Goal: Transaction & Acquisition: Subscribe to service/newsletter

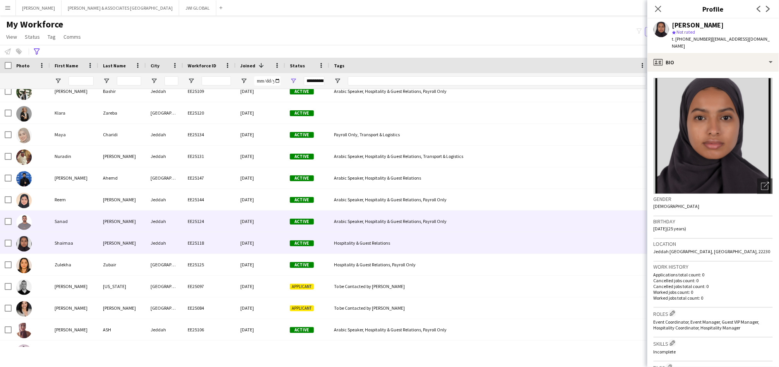
scroll to position [2150, 0]
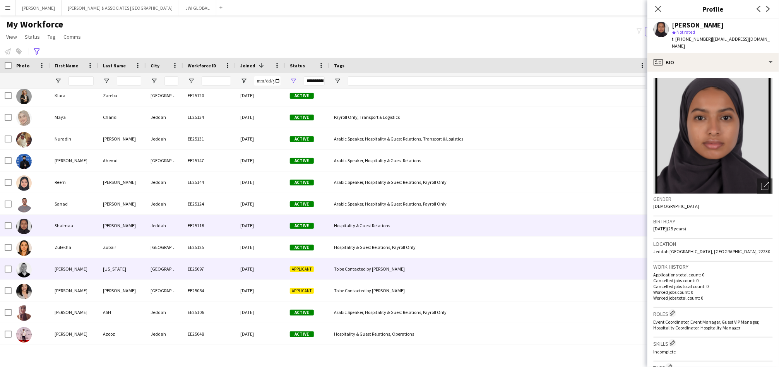
click at [127, 270] on div "Montana" at bounding box center [122, 268] width 48 height 21
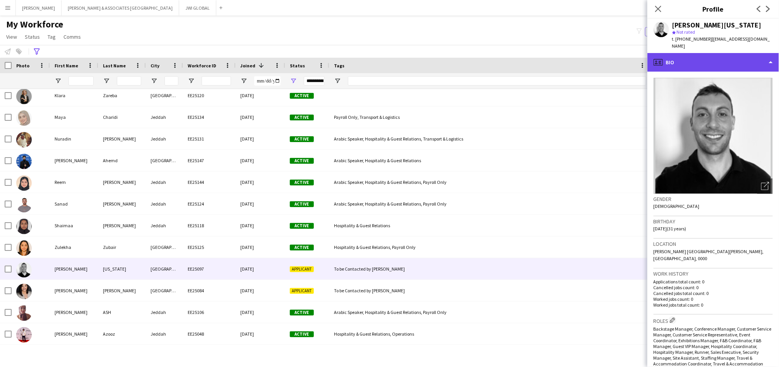
click at [712, 54] on div "profile Bio" at bounding box center [714, 62] width 132 height 19
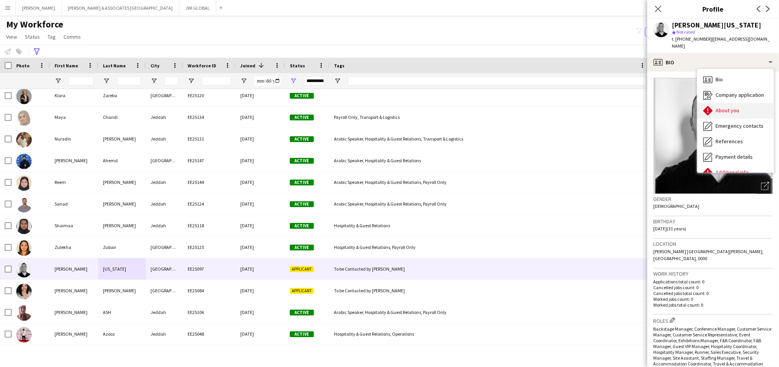
click at [716, 103] on div "About you About you" at bounding box center [735, 110] width 77 height 15
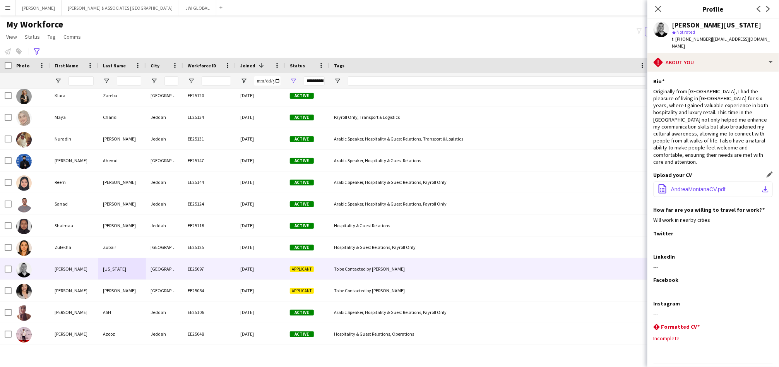
click at [679, 186] on span "AndreaMontanaCV.pdf" at bounding box center [698, 189] width 55 height 6
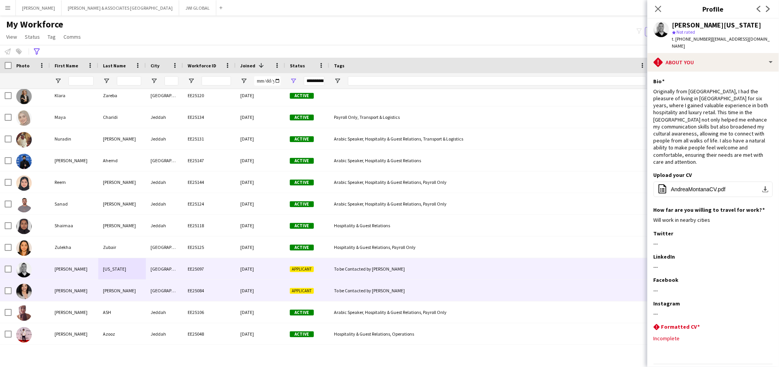
drag, startPoint x: 233, startPoint y: 292, endPoint x: 228, endPoint y: 292, distance: 5.0
click at [233, 292] on div "EE25084" at bounding box center [209, 290] width 53 height 21
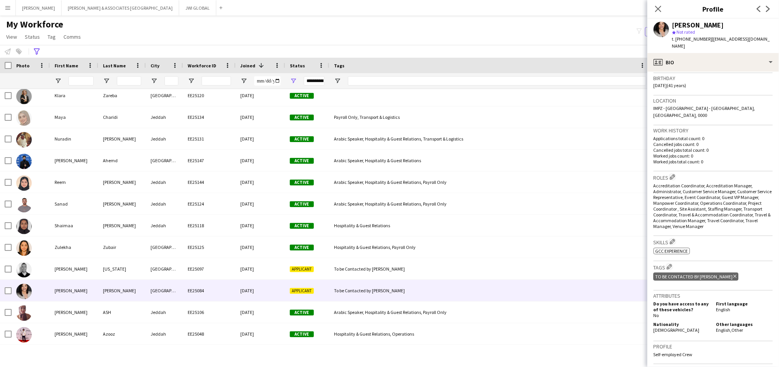
scroll to position [72, 0]
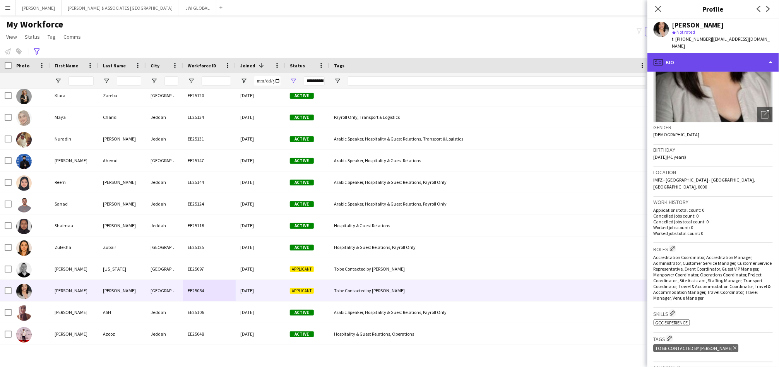
click at [714, 62] on div "profile Bio" at bounding box center [714, 62] width 132 height 19
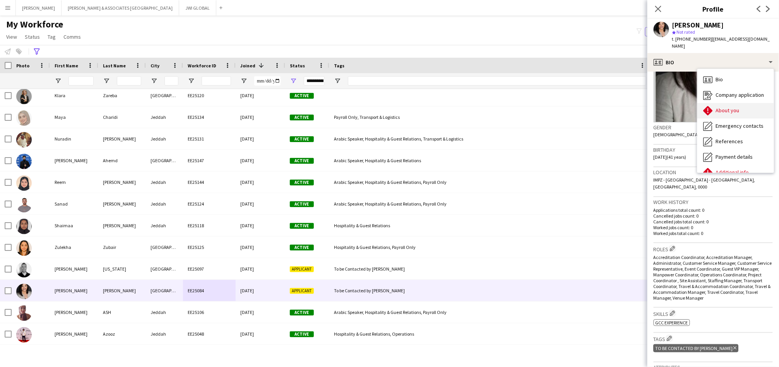
click at [725, 107] on span "About you" at bounding box center [728, 110] width 24 height 7
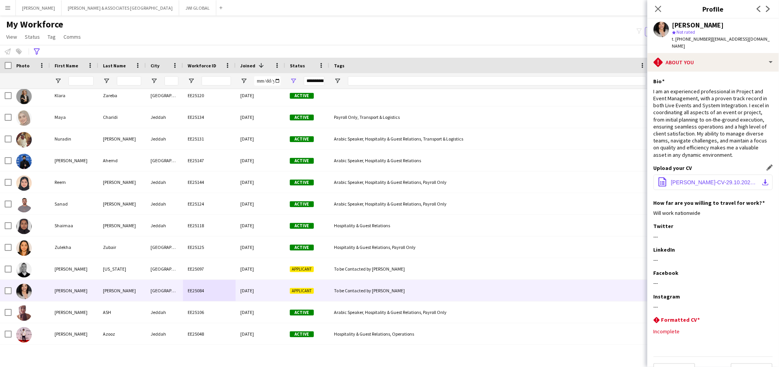
click at [689, 179] on span "Anna Grace Cerda-CV-29.10.2024-4.pdf" at bounding box center [714, 182] width 87 height 6
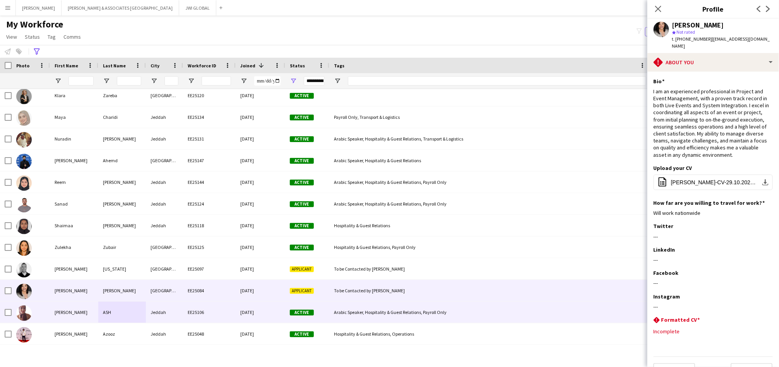
click at [135, 313] on div "ASH" at bounding box center [122, 312] width 48 height 21
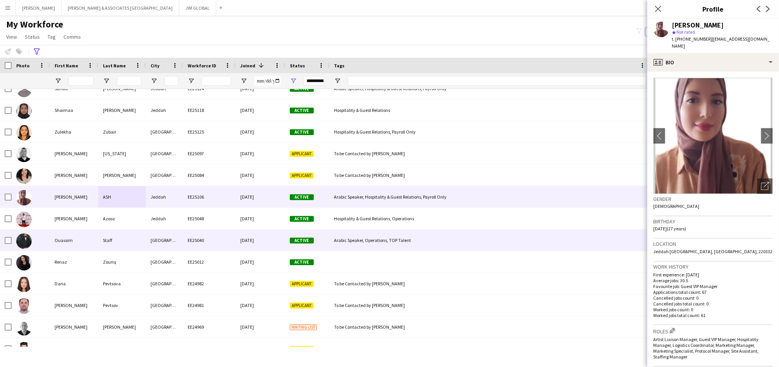
scroll to position [2293, 0]
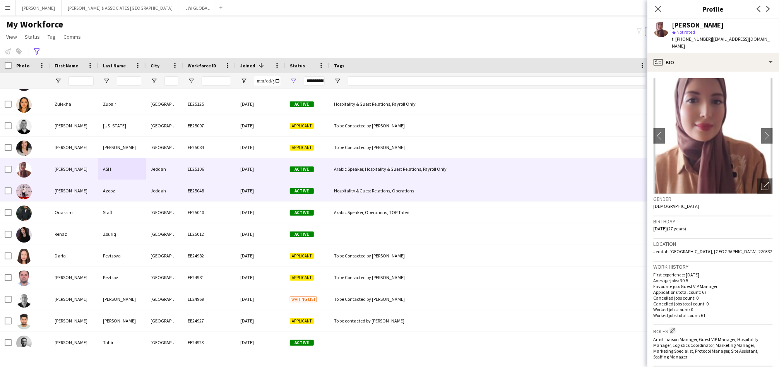
click at [295, 194] on div "Active" at bounding box center [307, 190] width 44 height 21
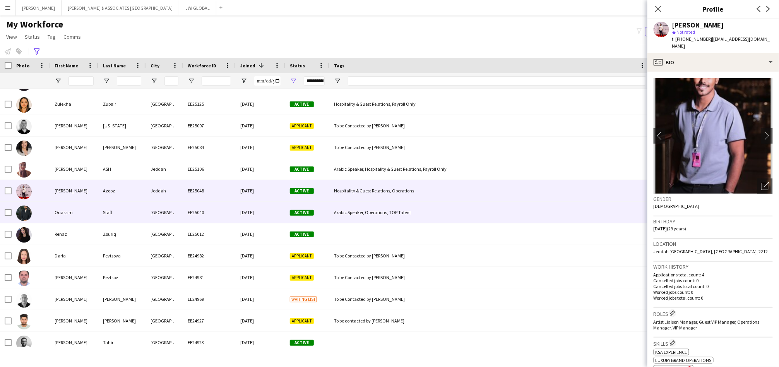
click at [222, 220] on div "EE25040" at bounding box center [209, 212] width 53 height 21
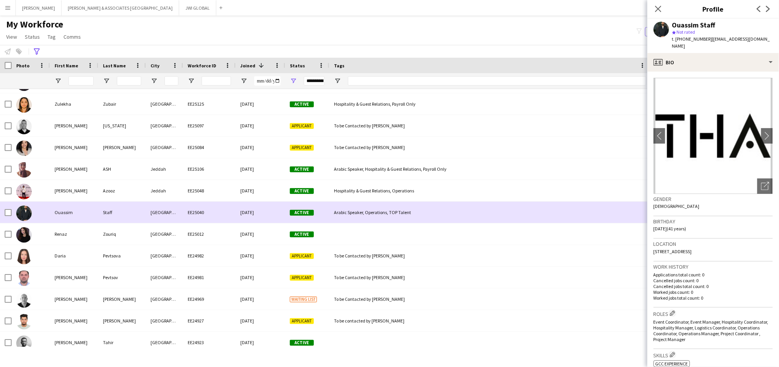
drag, startPoint x: 194, startPoint y: 217, endPoint x: 195, endPoint y: 223, distance: 6.7
click at [194, 217] on div "EE25040" at bounding box center [209, 212] width 53 height 21
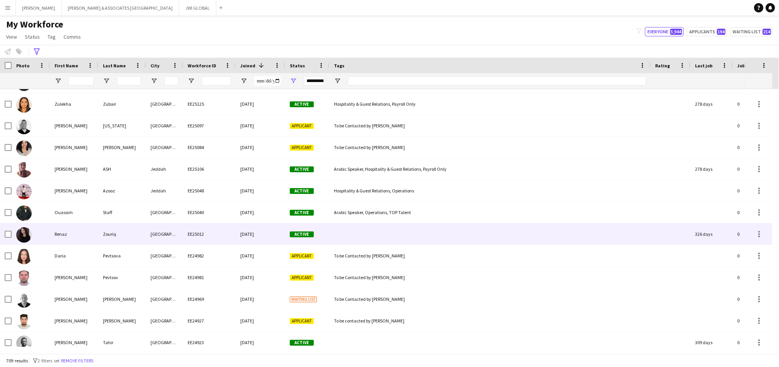
click at [206, 233] on div "EE25012" at bounding box center [209, 233] width 53 height 21
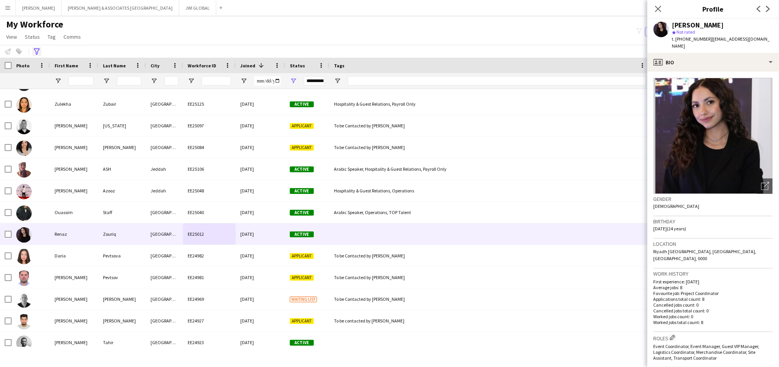
click at [36, 49] on icon "Advanced filters" at bounding box center [37, 51] width 6 height 6
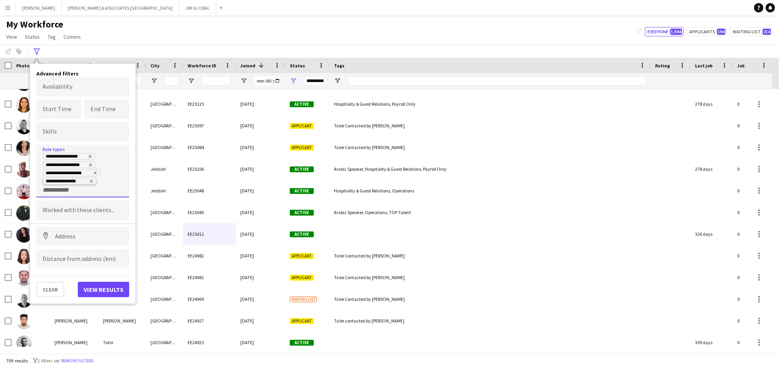
click at [89, 181] on icon "Remove tag" at bounding box center [91, 181] width 5 height 5
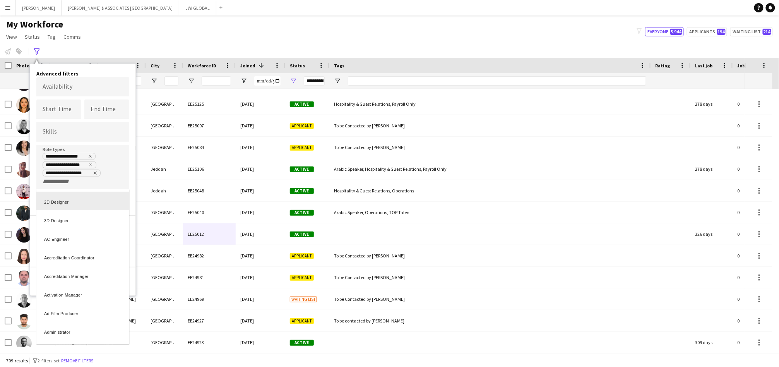
click at [103, 182] on div at bounding box center [389, 183] width 779 height 367
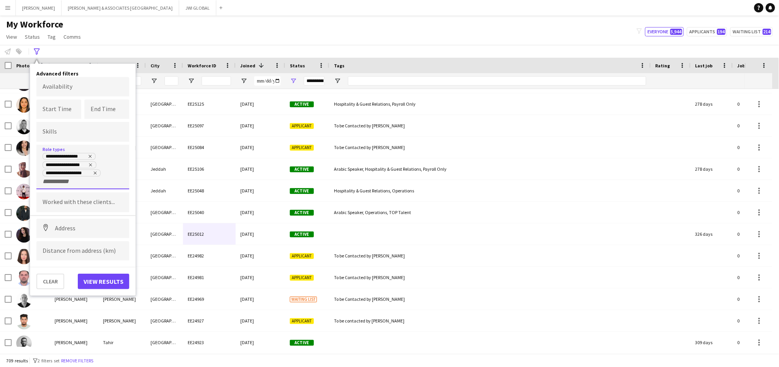
click at [103, 182] on div "**********" at bounding box center [83, 168] width 81 height 33
type input "***"
click at [104, 206] on div "VIP Manager" at bounding box center [82, 201] width 93 height 19
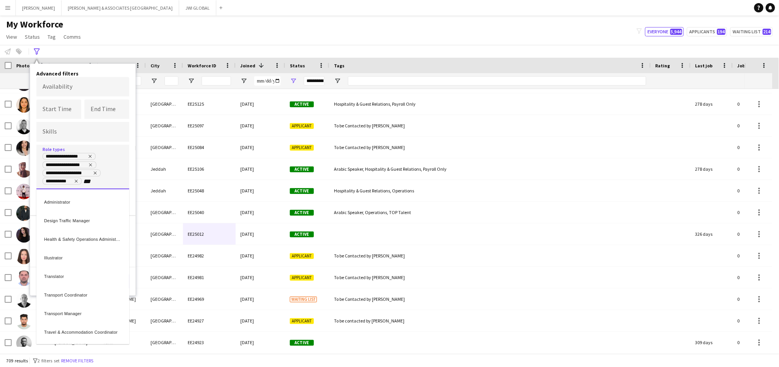
type input "***"
click at [85, 301] on div "Travel & Accommodation Manager" at bounding box center [82, 295] width 93 height 19
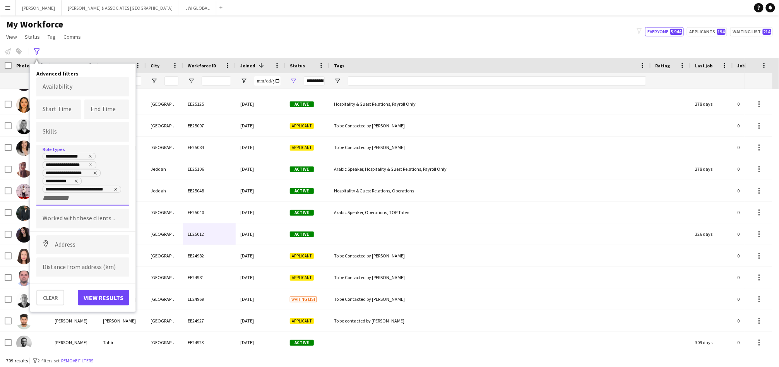
click at [78, 202] on div "**********" at bounding box center [82, 175] width 93 height 61
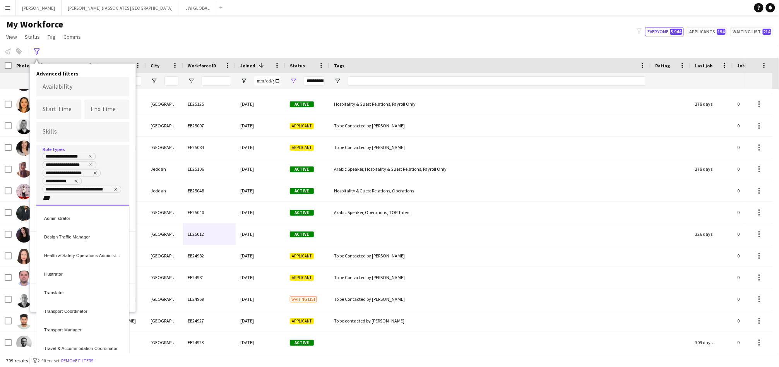
type input "***"
click at [105, 289] on div "Transport Manager" at bounding box center [82, 293] width 93 height 19
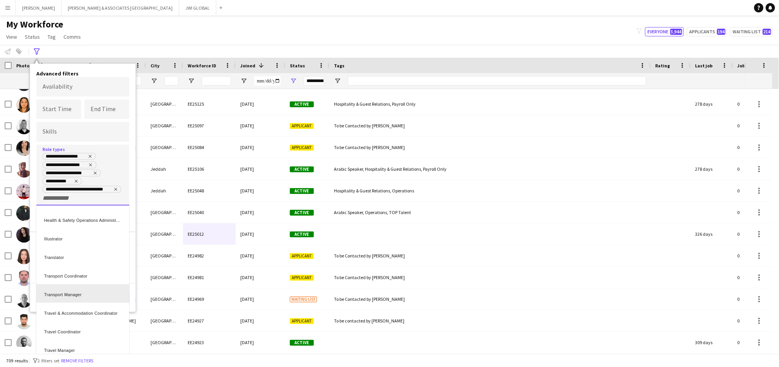
scroll to position [0, 0]
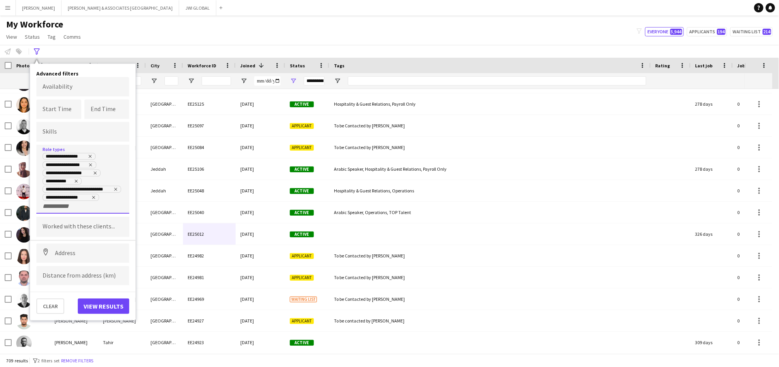
click at [96, 210] on div "**********" at bounding box center [82, 179] width 93 height 69
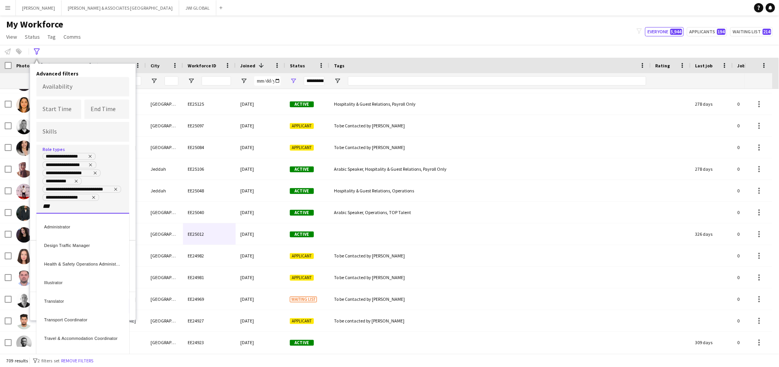
type input "***"
click at [99, 316] on div "Travel & Accommodation Coordinator" at bounding box center [82, 320] width 93 height 19
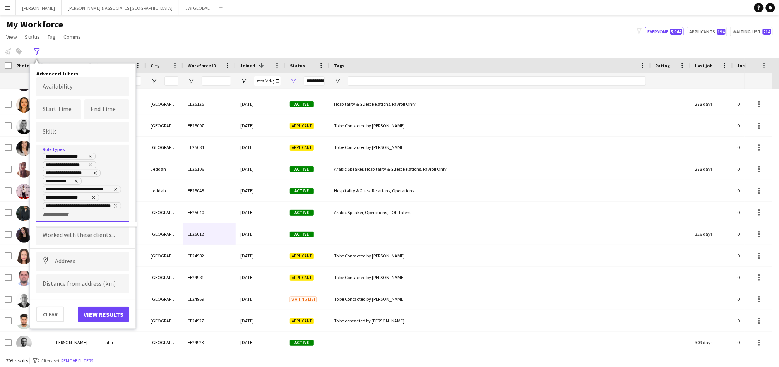
scroll to position [0, 0]
click at [101, 312] on button "View results" at bounding box center [103, 314] width 51 height 15
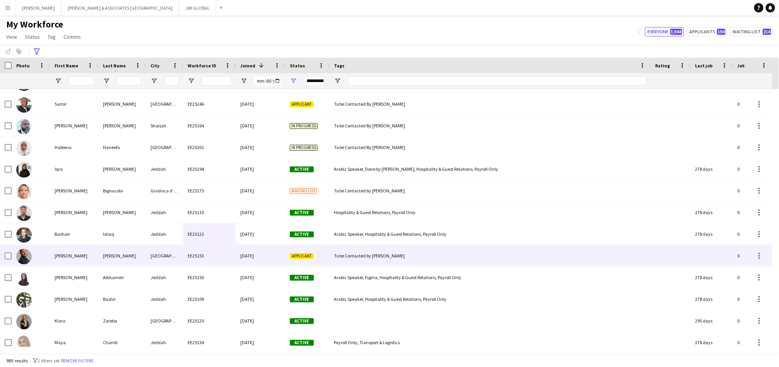
click at [115, 256] on div "RICHARD" at bounding box center [122, 255] width 48 height 21
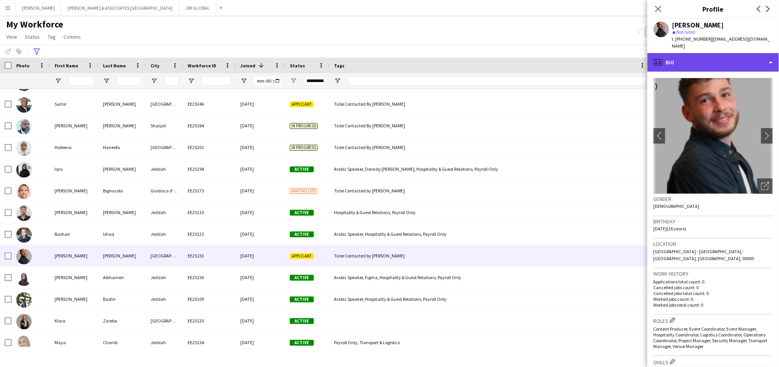
click at [736, 56] on div "profile Bio" at bounding box center [714, 62] width 132 height 19
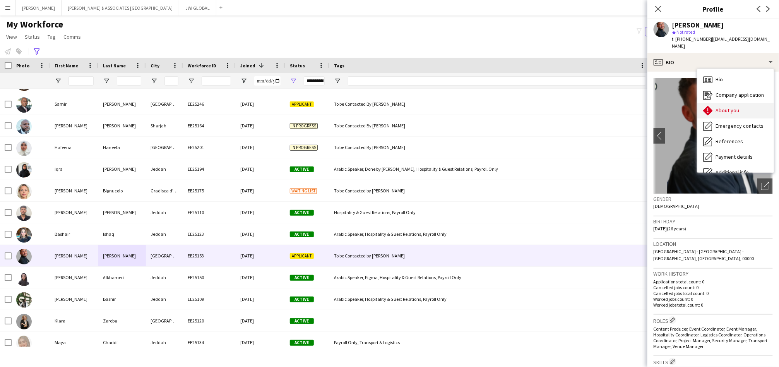
click at [727, 107] on span "About you" at bounding box center [728, 110] width 24 height 7
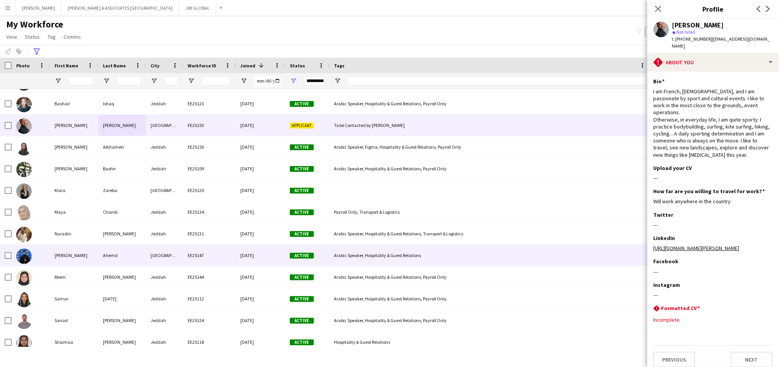
scroll to position [2437, 0]
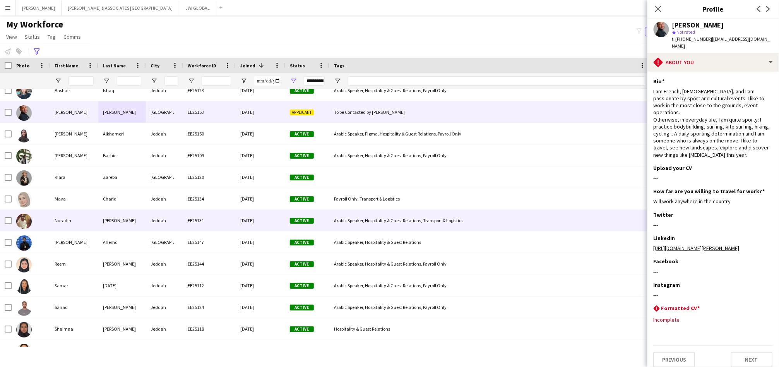
click at [68, 219] on div "Nuradin" at bounding box center [74, 220] width 48 height 21
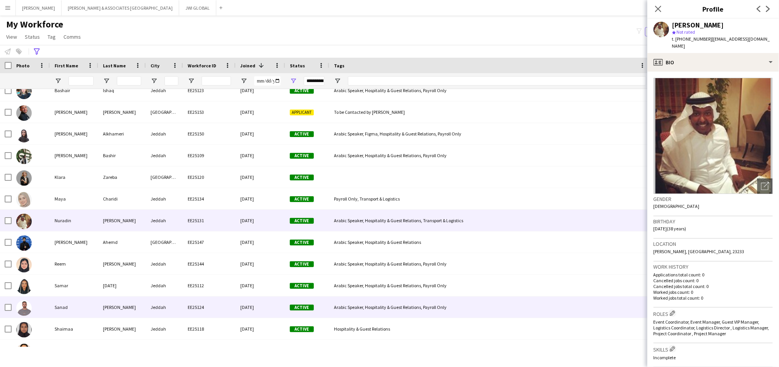
click at [51, 313] on div "Sanad" at bounding box center [74, 306] width 48 height 21
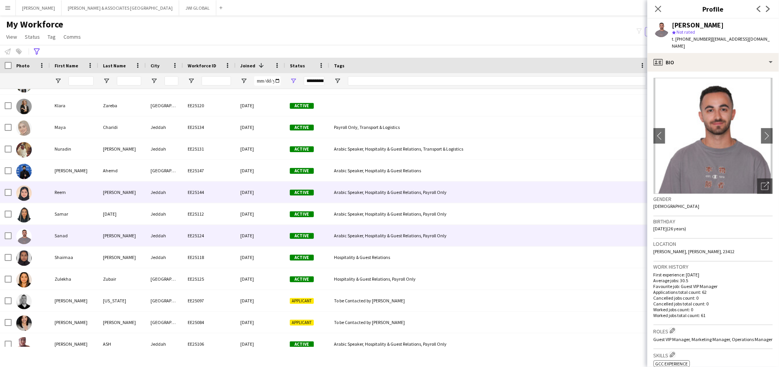
scroll to position [2508, 0]
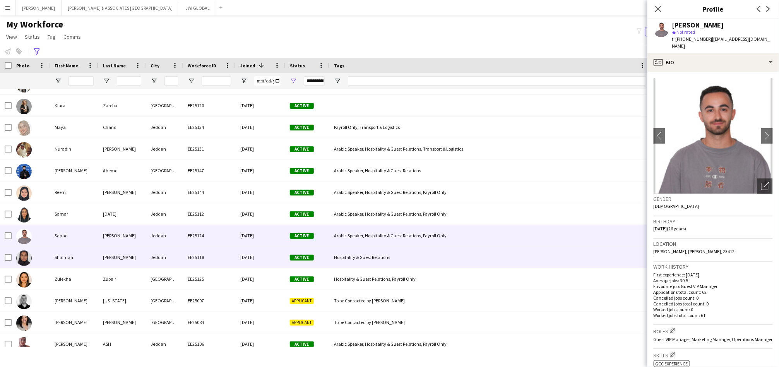
click at [53, 261] on div "Shaimaa" at bounding box center [74, 257] width 48 height 21
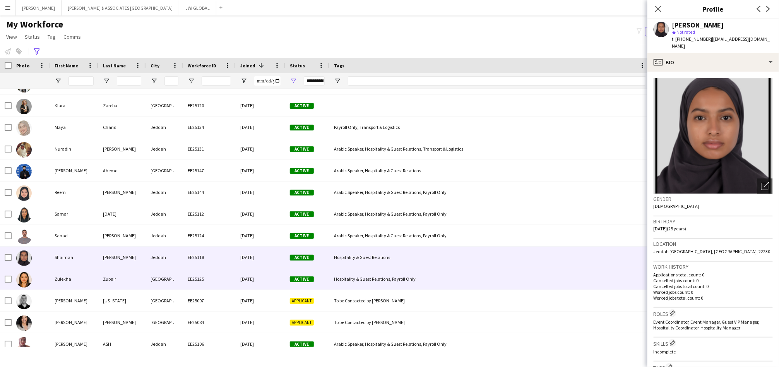
click at [53, 276] on div "Zulekha" at bounding box center [74, 278] width 48 height 21
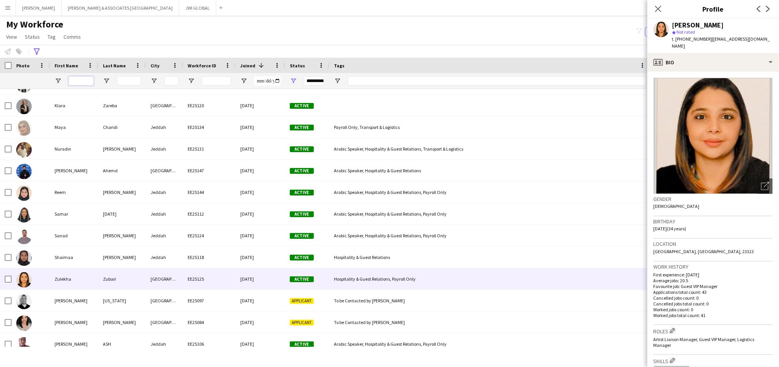
click at [77, 81] on input "First Name Filter Input" at bounding box center [81, 80] width 25 height 9
click at [37, 51] on icon "Advanced filters" at bounding box center [37, 51] width 6 height 6
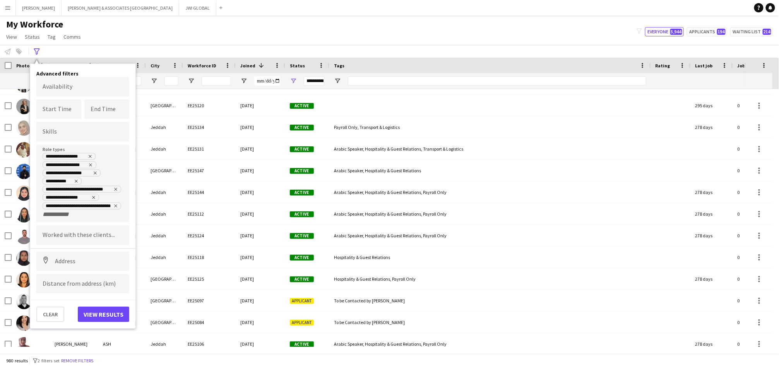
click at [78, 216] on div "**********" at bounding box center [83, 185] width 81 height 66
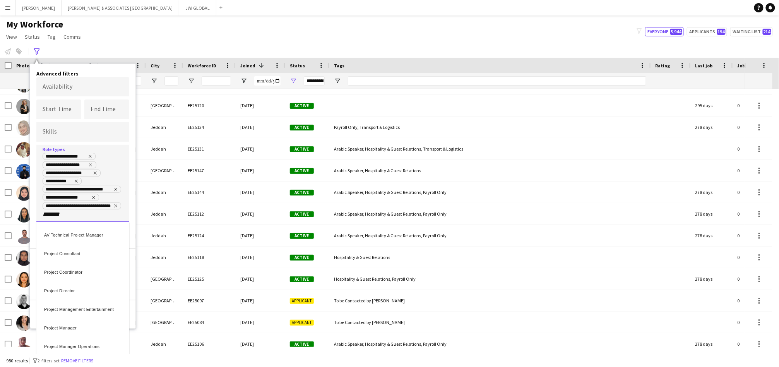
type input "*******"
click at [98, 292] on div "Project Director" at bounding box center [82, 289] width 93 height 19
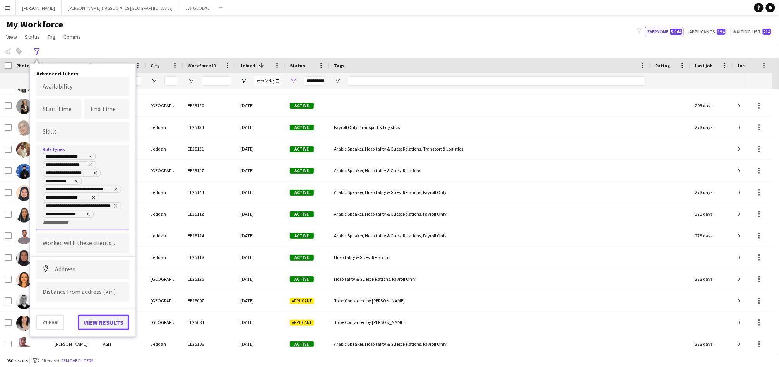
click at [105, 320] on button "View results" at bounding box center [103, 322] width 51 height 15
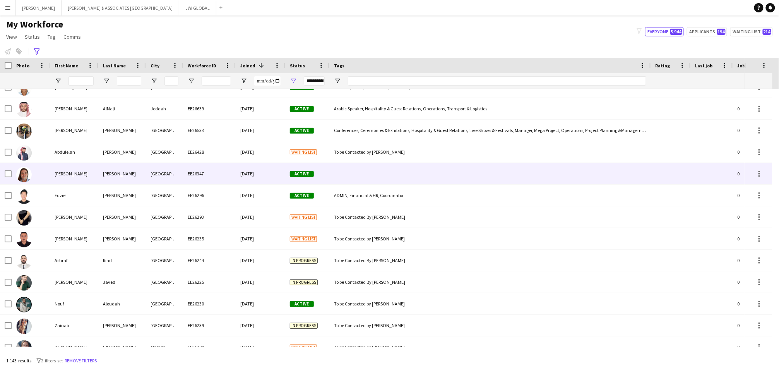
scroll to position [740, 0]
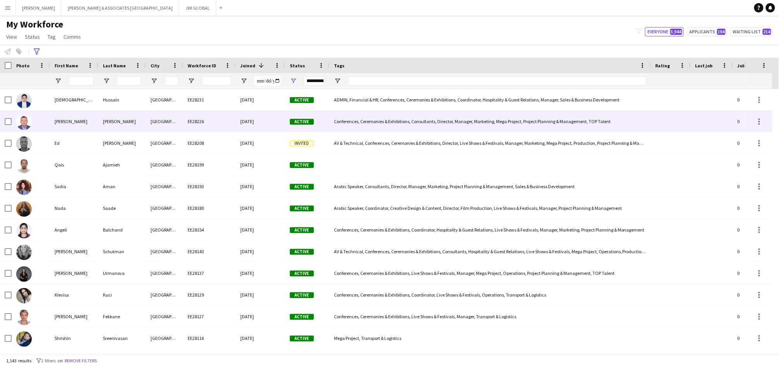
click at [86, 119] on div "Mike" at bounding box center [74, 121] width 48 height 21
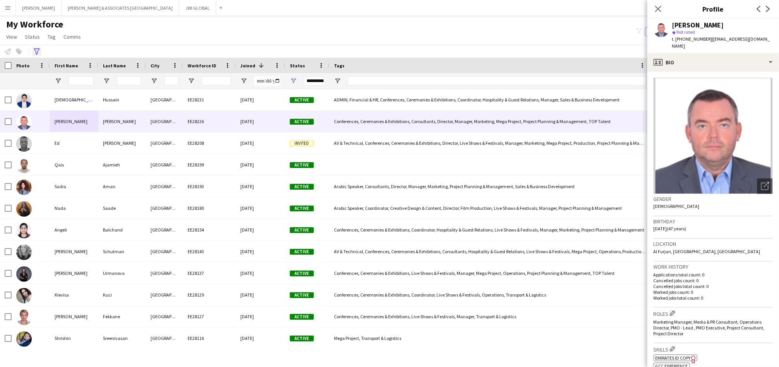
click at [37, 52] on icon at bounding box center [37, 51] width 6 height 6
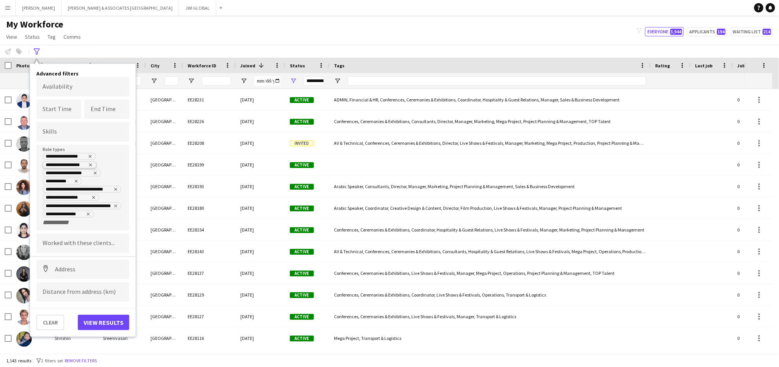
click at [89, 163] on icon "Remove tag" at bounding box center [90, 164] width 3 height 3
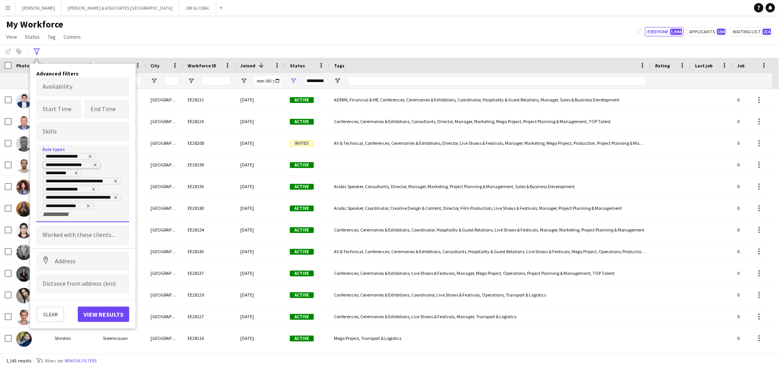
click at [95, 163] on icon "Remove tag" at bounding box center [95, 164] width 3 height 3
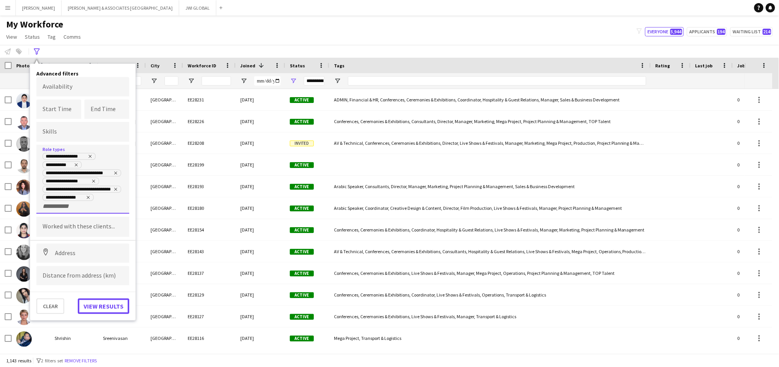
click at [91, 298] on button "View results" at bounding box center [103, 305] width 51 height 15
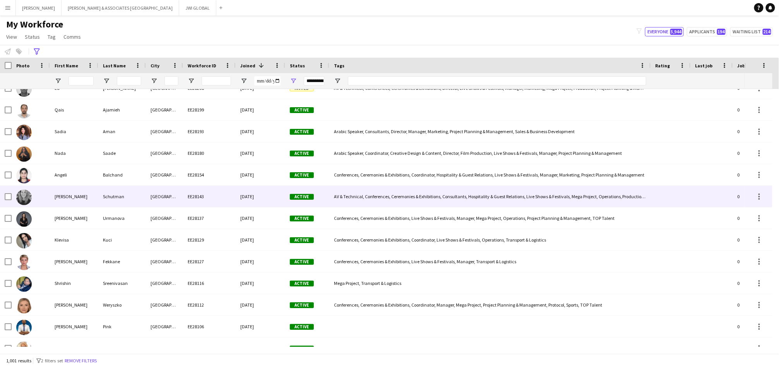
scroll to position [143, 0]
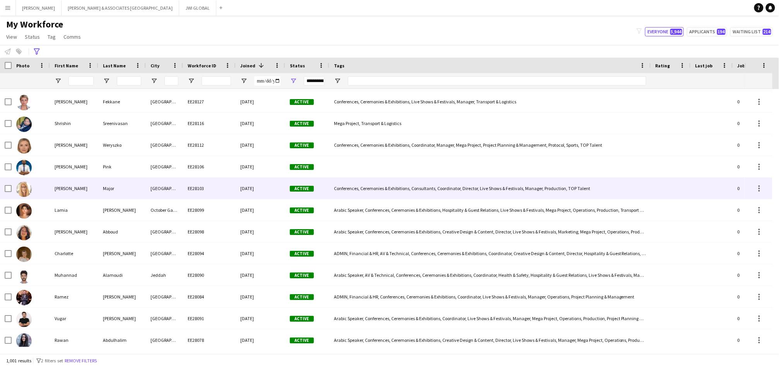
click at [103, 191] on div "Major" at bounding box center [122, 188] width 48 height 21
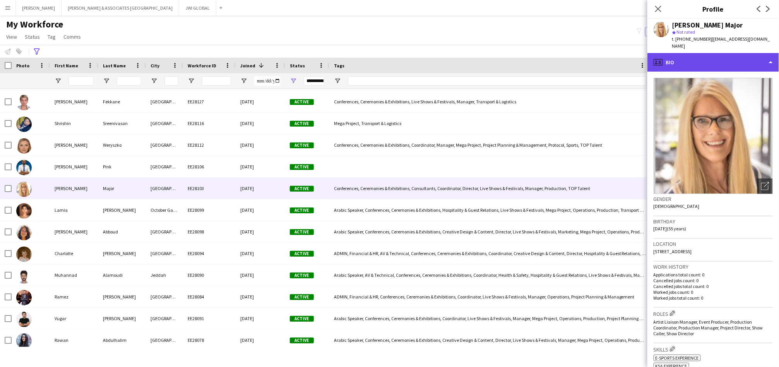
click at [723, 60] on div "profile Bio" at bounding box center [714, 62] width 132 height 19
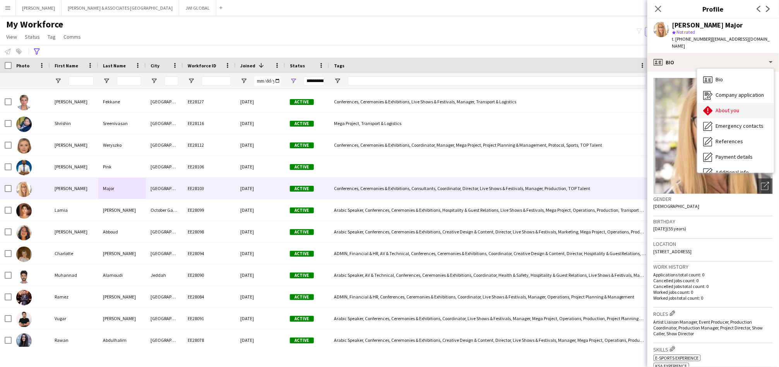
click at [714, 108] on div "About you About you" at bounding box center [735, 110] width 77 height 15
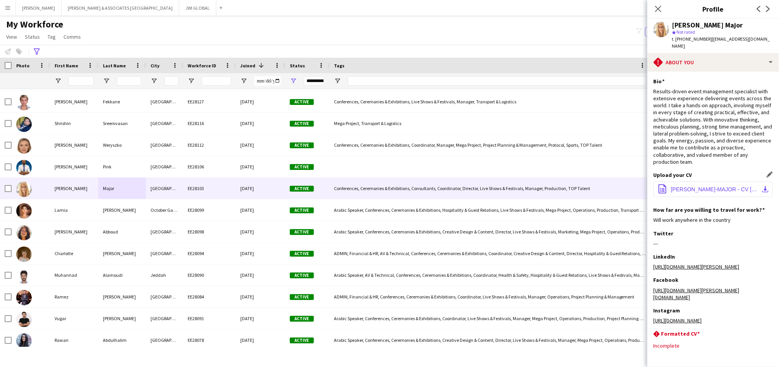
click at [685, 182] on button "office-file-sheet DEBRA SHARPE-MAJOR - CV SEP 25.pdf download-bottom" at bounding box center [713, 189] width 119 height 15
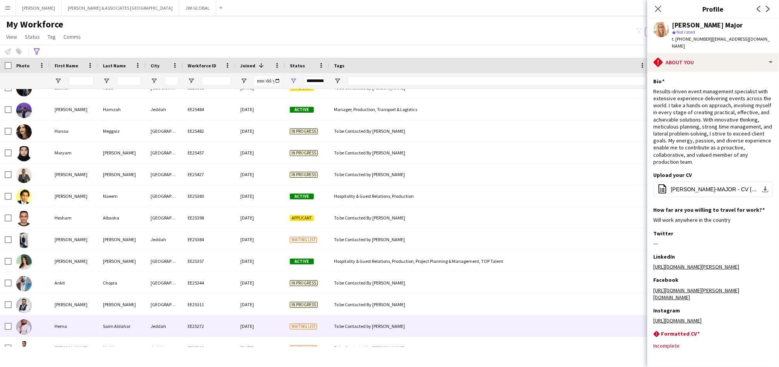
scroll to position [2508, 0]
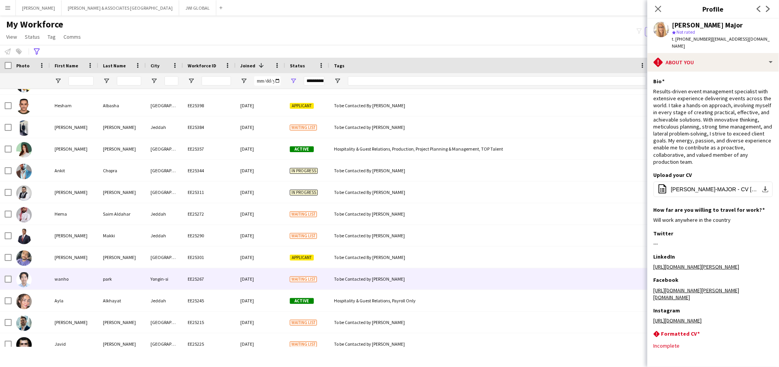
click at [202, 275] on div "EE25267" at bounding box center [209, 278] width 53 height 21
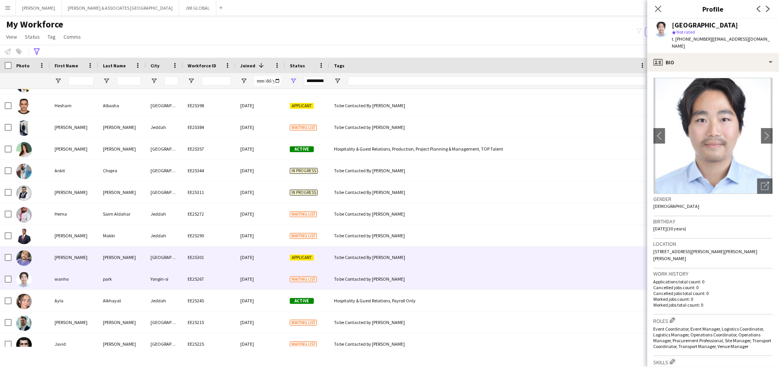
click at [161, 256] on div "Dubai" at bounding box center [164, 257] width 37 height 21
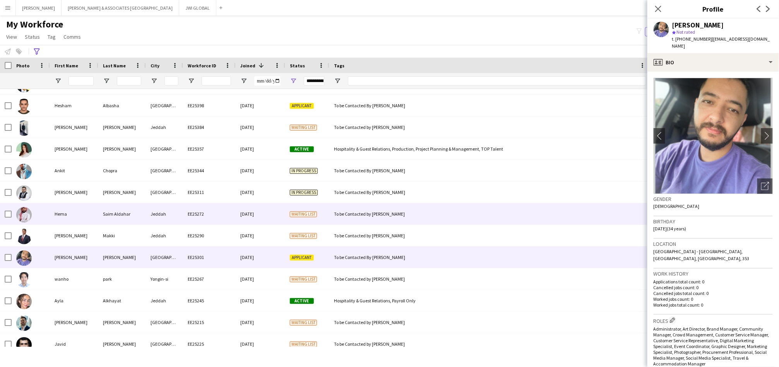
click at [117, 208] on div "Saim Aldahar" at bounding box center [122, 213] width 48 height 21
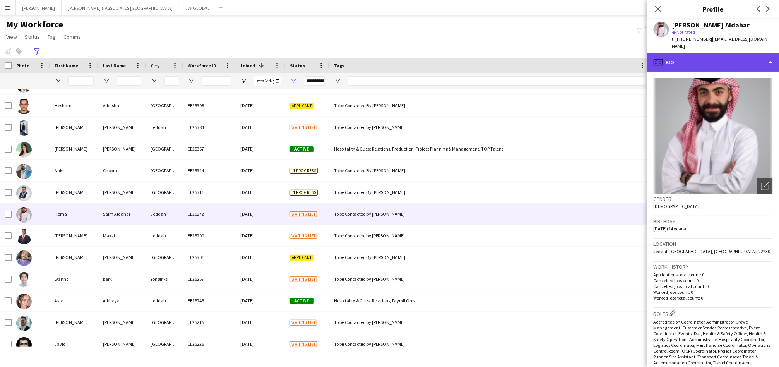
click at [729, 53] on div "profile Bio" at bounding box center [714, 62] width 132 height 19
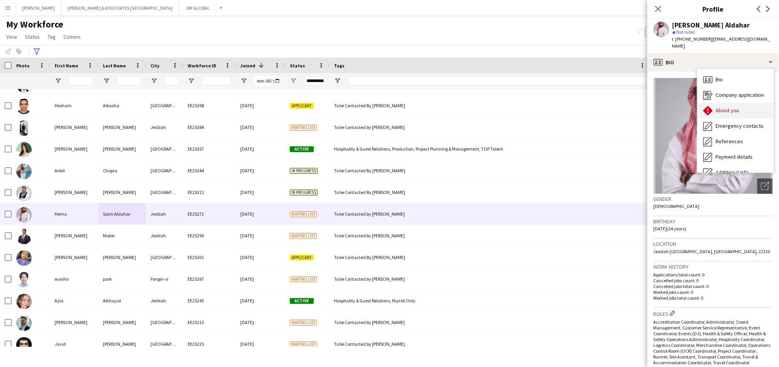
click at [726, 107] on span "About you" at bounding box center [728, 110] width 24 height 7
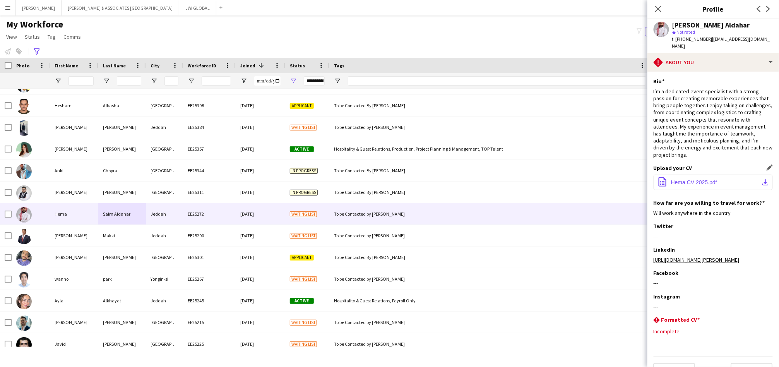
click at [689, 179] on span "Hema CV 2025.pdf" at bounding box center [694, 182] width 46 height 6
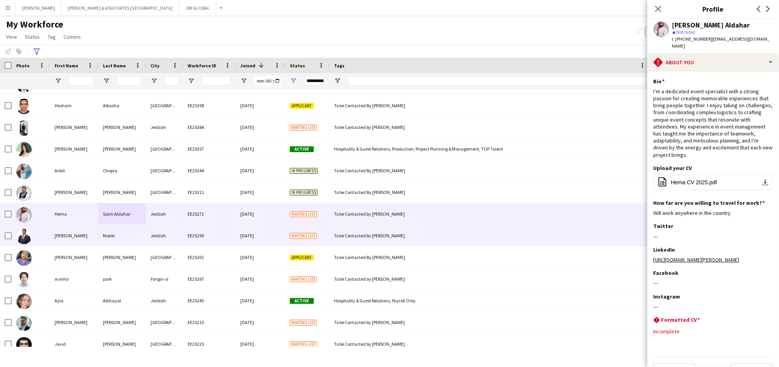
drag, startPoint x: 332, startPoint y: 237, endPoint x: 332, endPoint y: 242, distance: 4.7
click at [332, 237] on div "To be Contacted by Mustafa" at bounding box center [490, 235] width 322 height 21
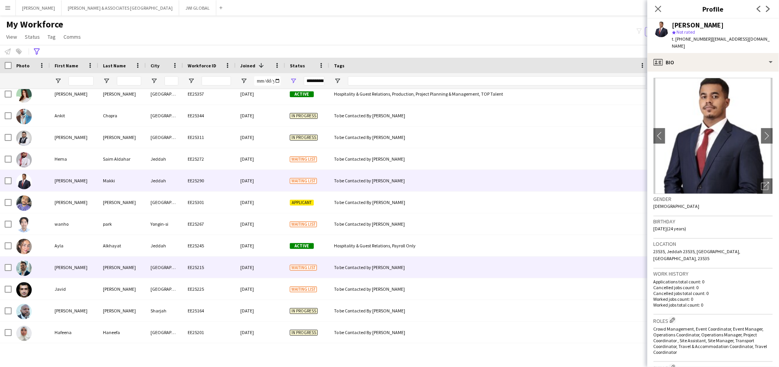
scroll to position [2580, 0]
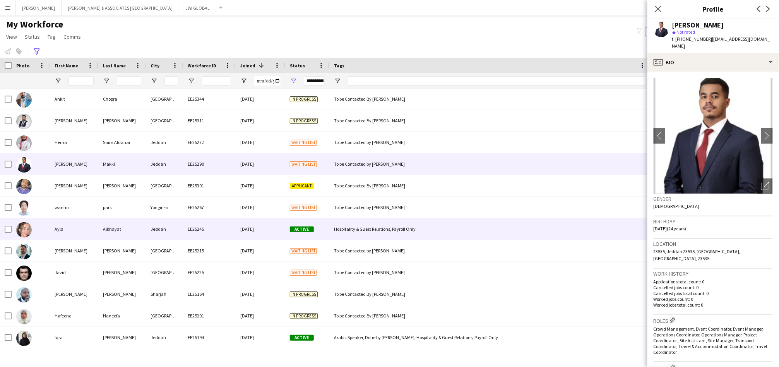
drag, startPoint x: 157, startPoint y: 226, endPoint x: 157, endPoint y: 237, distance: 10.5
click at [157, 227] on div "Jeddah" at bounding box center [164, 228] width 37 height 21
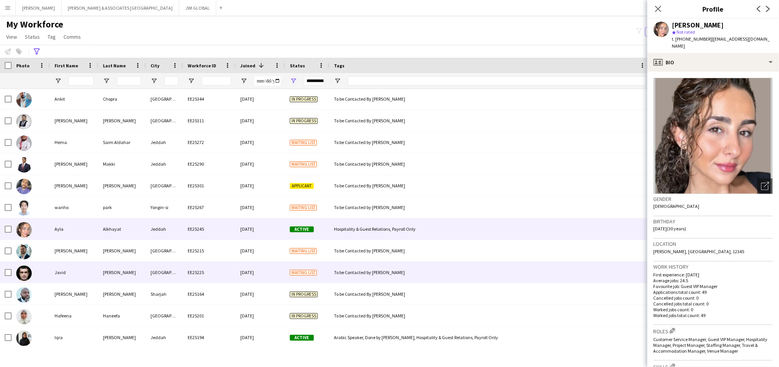
click at [104, 280] on div "Mammadov" at bounding box center [122, 272] width 48 height 21
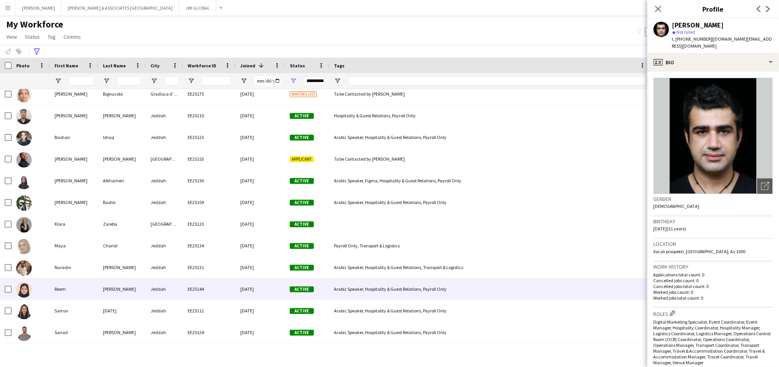
scroll to position [3153, 0]
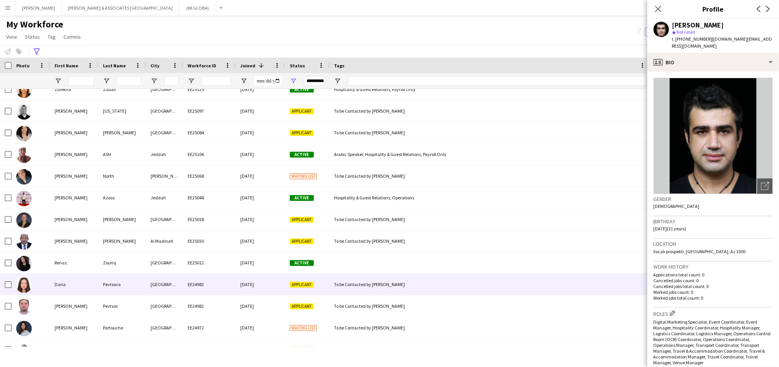
click at [115, 291] on div "Pevtsova" at bounding box center [122, 284] width 48 height 21
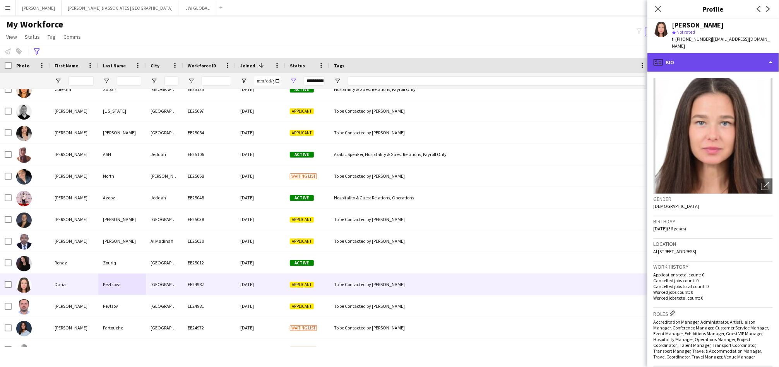
click at [738, 58] on div "profile Bio" at bounding box center [714, 62] width 132 height 19
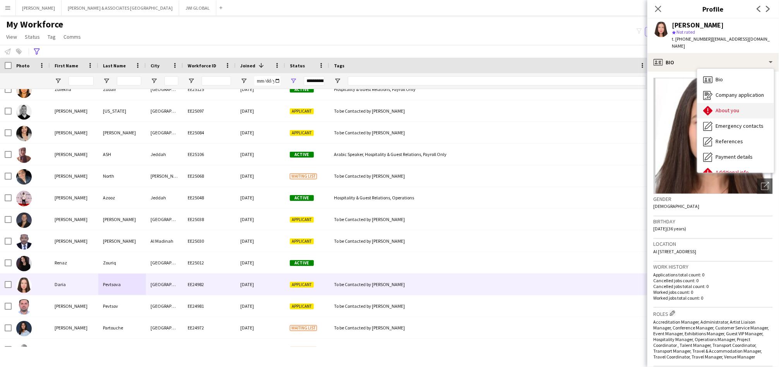
click at [718, 107] on span "About you" at bounding box center [728, 110] width 24 height 7
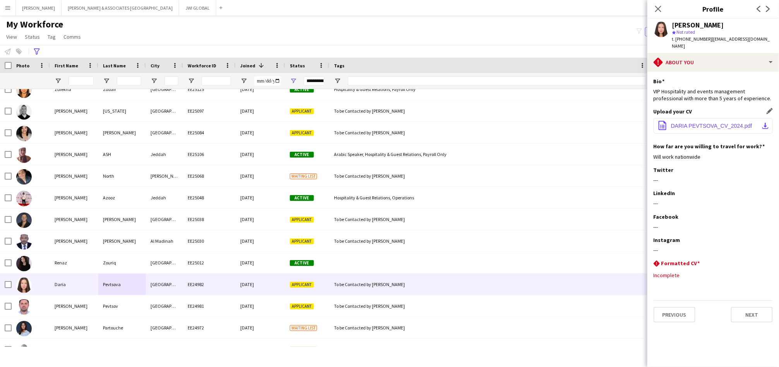
click at [711, 118] on button "office-file-sheet DARIA PEVTSOVA_CV_2024.pdf download-bottom" at bounding box center [713, 125] width 119 height 15
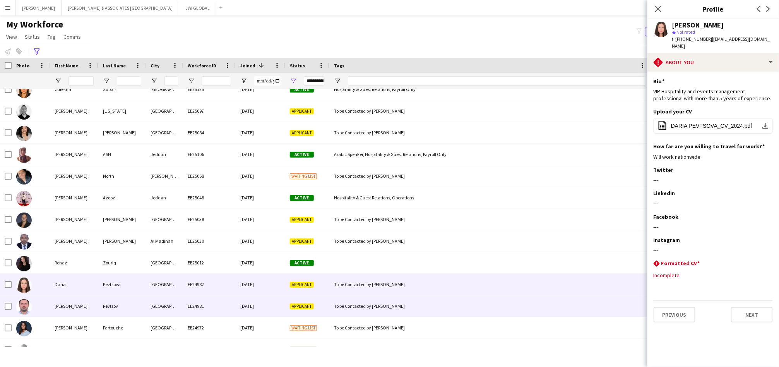
click at [127, 310] on div "Pevtsov" at bounding box center [122, 305] width 48 height 21
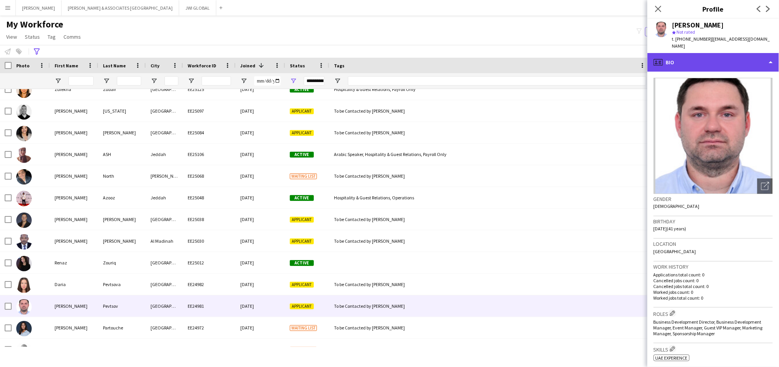
click at [732, 60] on div "profile Bio" at bounding box center [714, 62] width 132 height 19
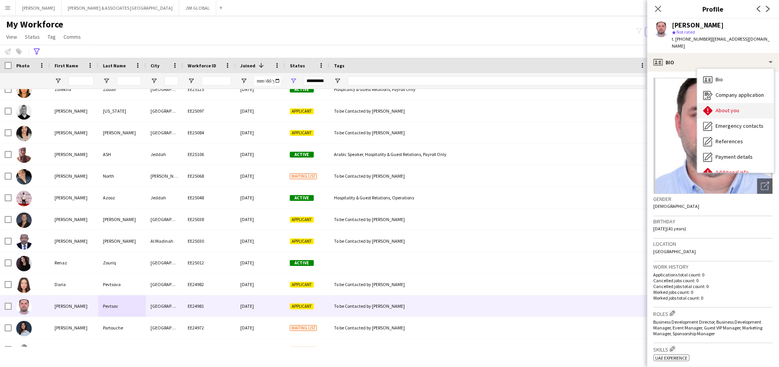
click at [734, 107] on span "About you" at bounding box center [728, 110] width 24 height 7
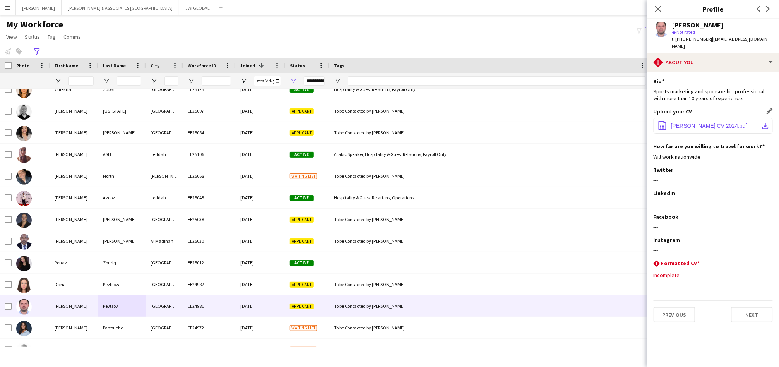
click at [725, 123] on span "Eugene Pevtsov CV 2024.pdf" at bounding box center [709, 126] width 76 height 6
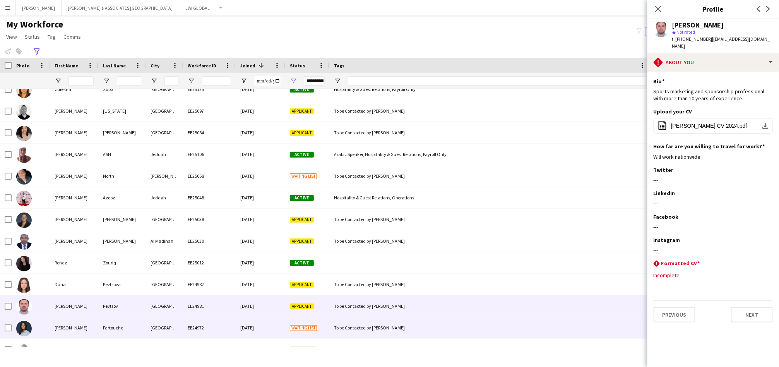
click at [53, 326] on div "Hanna" at bounding box center [74, 327] width 48 height 21
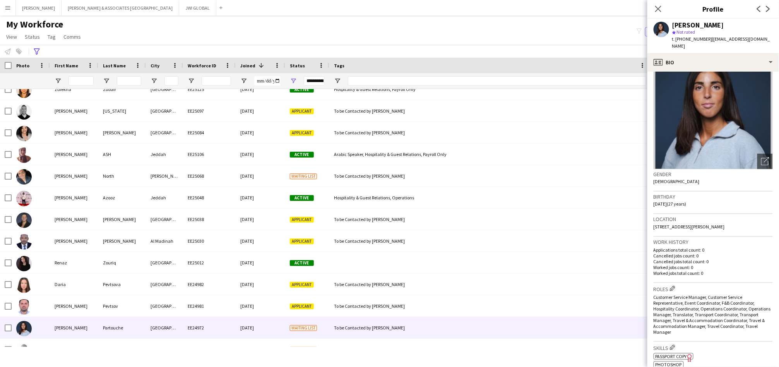
scroll to position [0, 0]
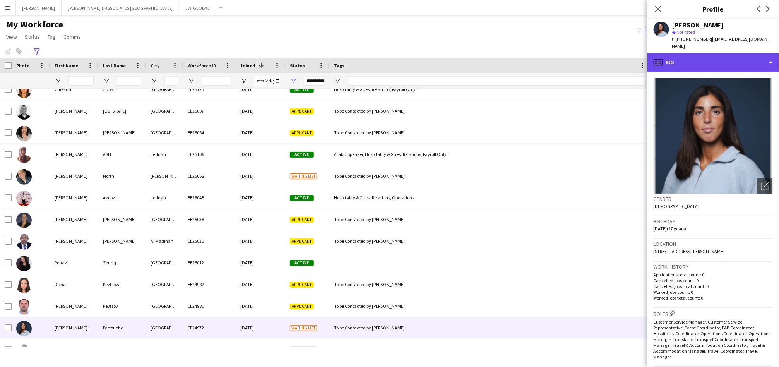
click at [733, 53] on div "profile Bio" at bounding box center [714, 62] width 132 height 19
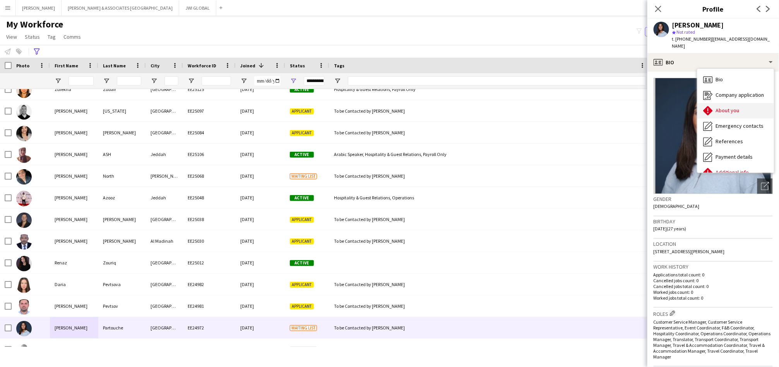
click at [735, 103] on div "About you About you" at bounding box center [735, 110] width 77 height 15
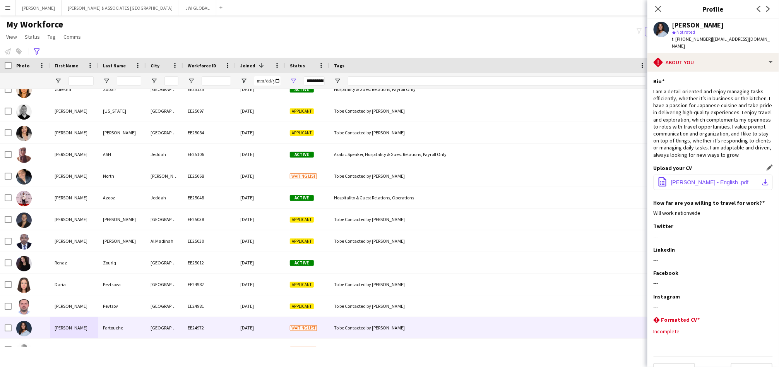
click at [702, 177] on button "office-file-sheet Hanna CV - English .pdf download-bottom" at bounding box center [713, 182] width 119 height 15
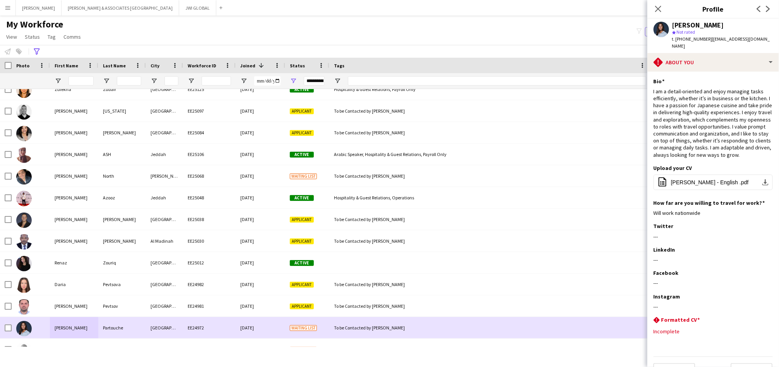
scroll to position [3225, 0]
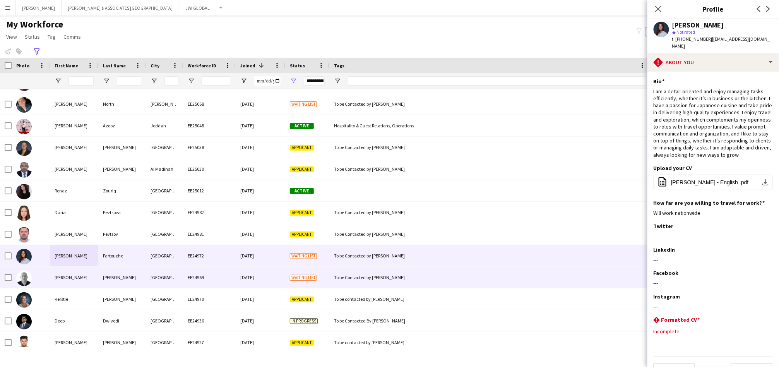
click at [60, 285] on div "Justin" at bounding box center [74, 277] width 48 height 21
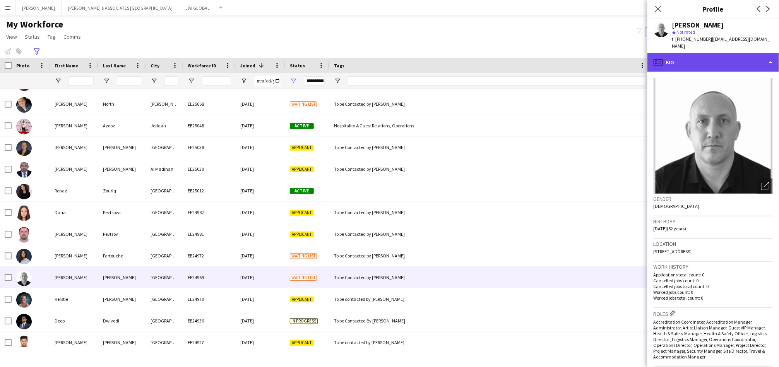
click at [684, 60] on div "profile Bio" at bounding box center [714, 62] width 132 height 19
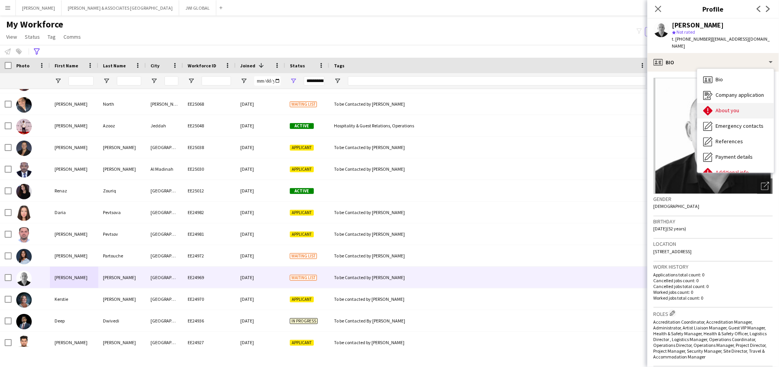
click at [728, 107] on div "About you About you" at bounding box center [735, 110] width 77 height 15
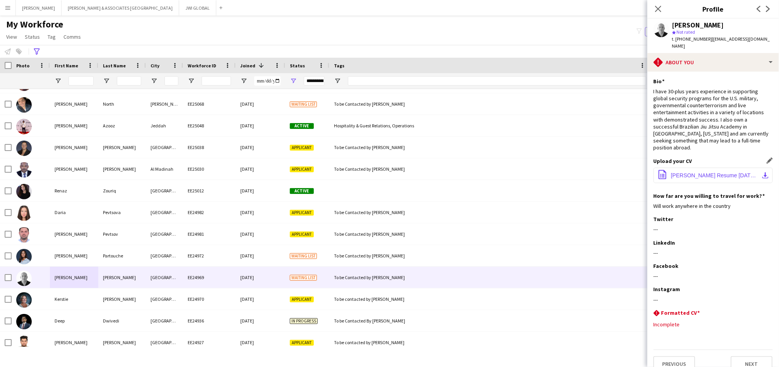
click at [690, 172] on span "Justin McQuown Resume 10.05.2024.pdf" at bounding box center [714, 175] width 87 height 6
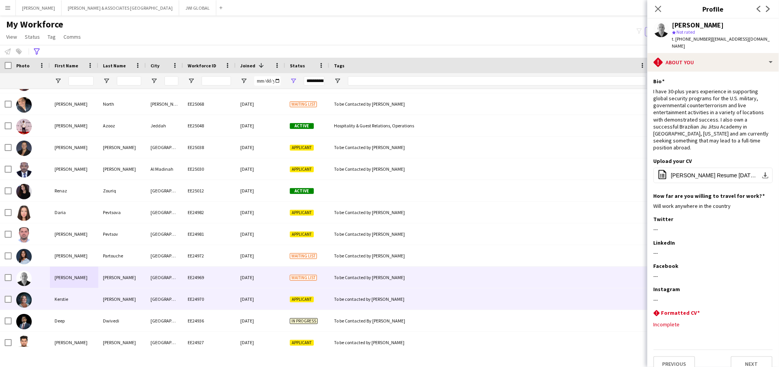
click at [377, 295] on div "To be contacted by Steve" at bounding box center [490, 298] width 322 height 21
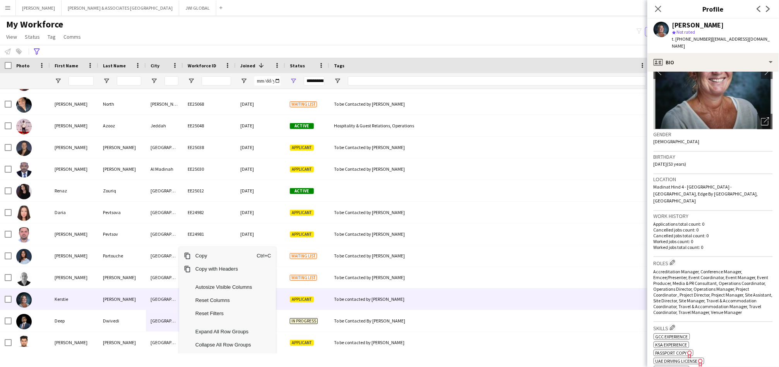
scroll to position [143, 0]
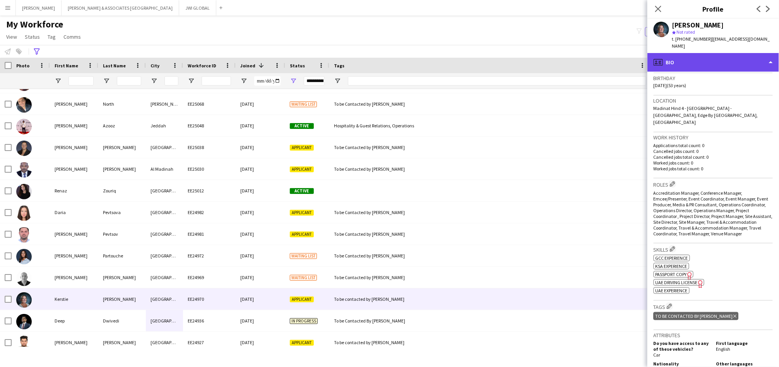
click at [716, 62] on div "profile Bio" at bounding box center [714, 62] width 132 height 19
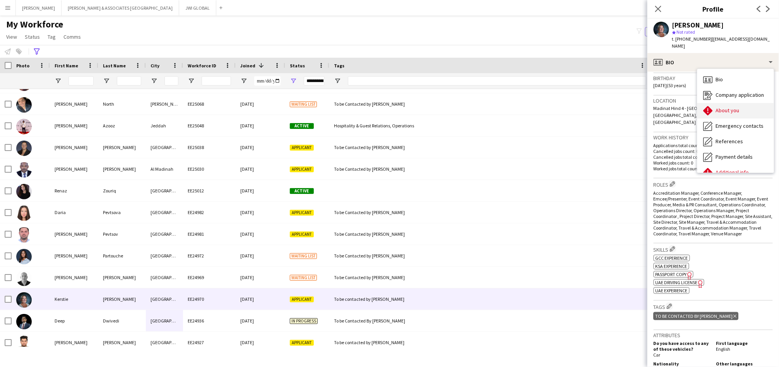
click at [726, 103] on div "About you About you" at bounding box center [735, 110] width 77 height 15
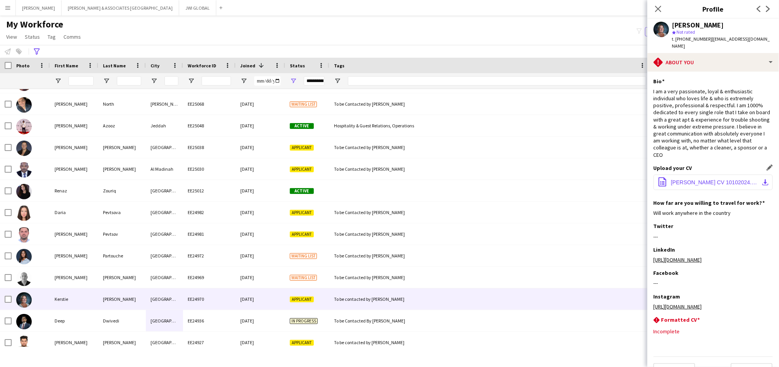
click at [695, 175] on button "office-file-sheet Kerstie Cooper CV 10102024.pdf download-bottom" at bounding box center [713, 182] width 119 height 15
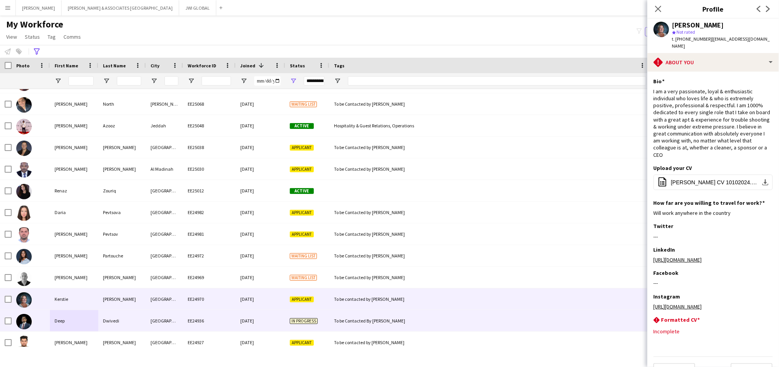
click at [55, 324] on div "Deep" at bounding box center [74, 320] width 48 height 21
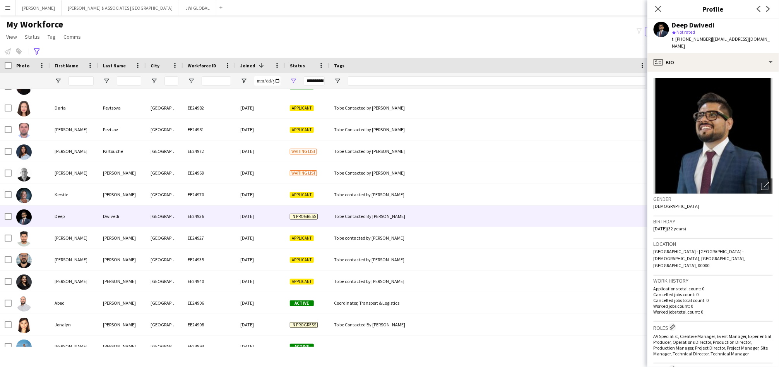
scroll to position [3368, 0]
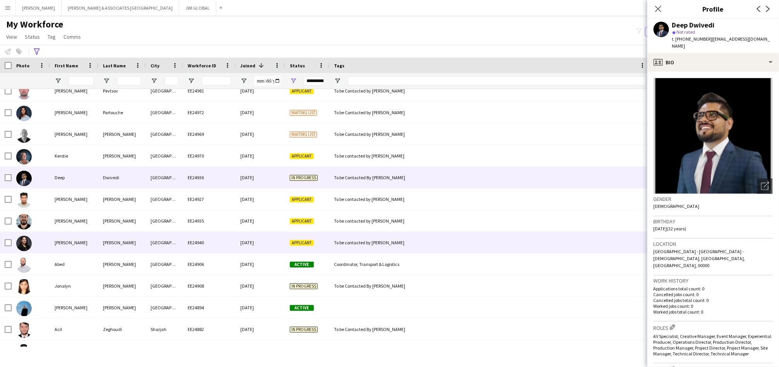
click at [151, 240] on div "Dubai" at bounding box center [164, 242] width 37 height 21
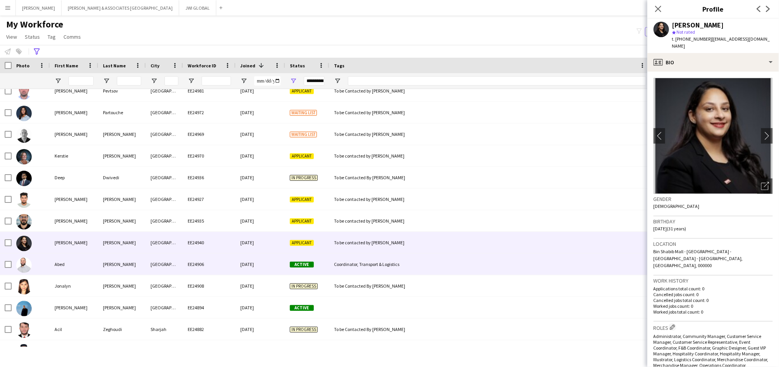
click at [194, 270] on div "EE24906" at bounding box center [209, 264] width 53 height 21
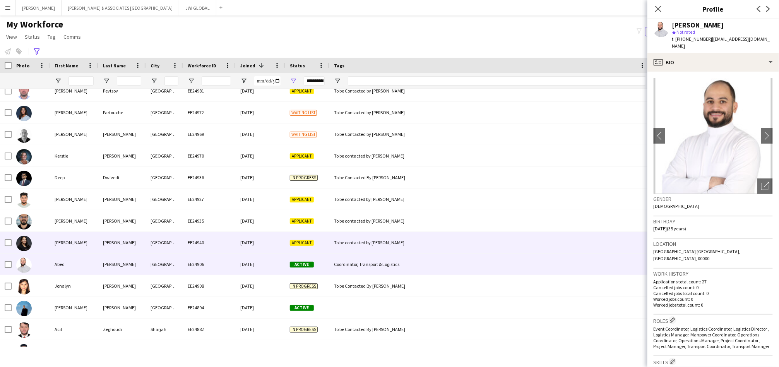
click at [183, 252] on div "EE24940" at bounding box center [209, 242] width 53 height 21
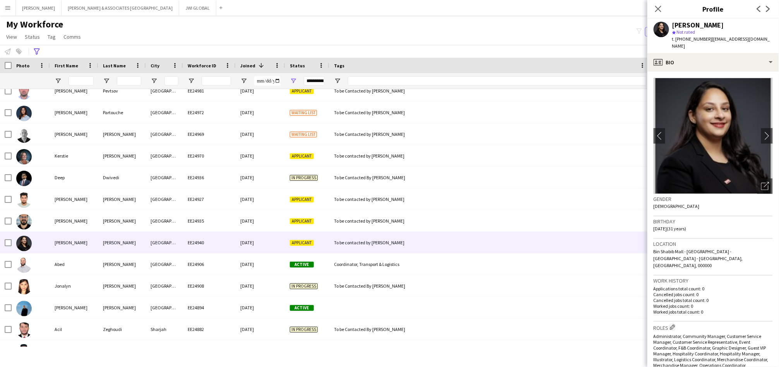
scroll to position [143, 0]
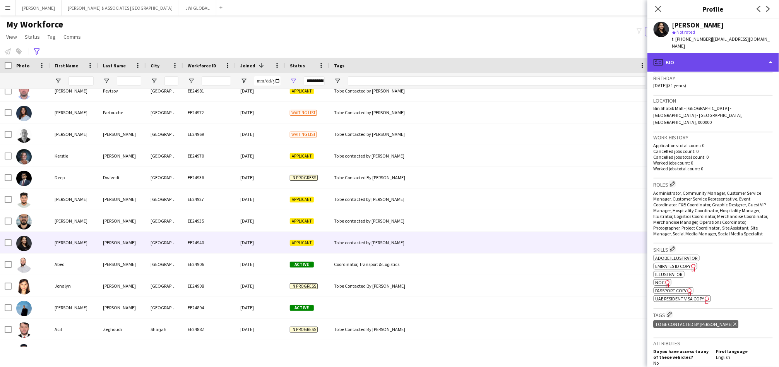
click at [706, 61] on div "profile Bio" at bounding box center [714, 62] width 132 height 19
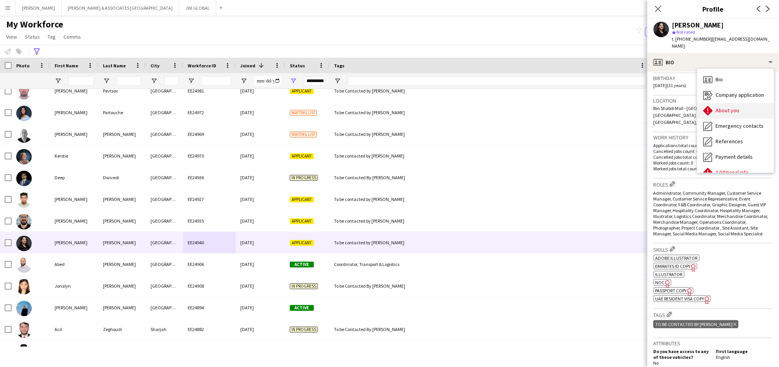
click at [714, 103] on div "About you About you" at bounding box center [735, 110] width 77 height 15
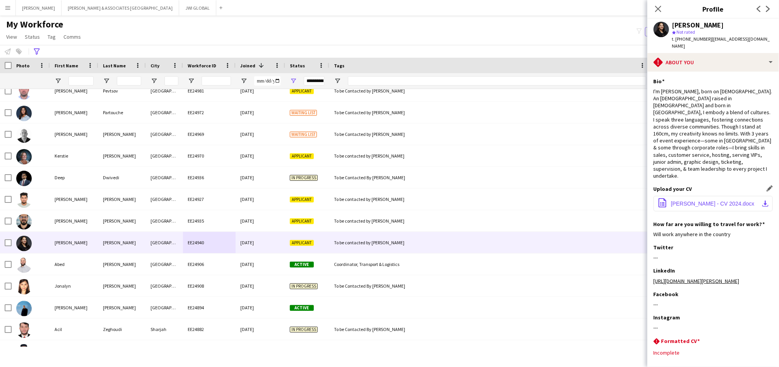
click at [702, 196] on button "office-file-sheet Tina Thomas - CV 2024.docx download-bottom" at bounding box center [713, 203] width 119 height 15
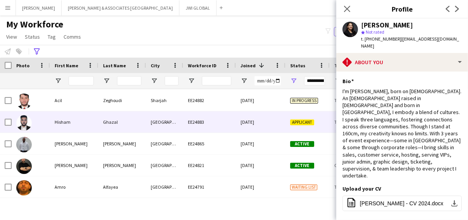
scroll to position [3598, 0]
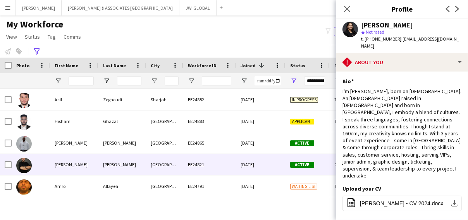
click at [124, 156] on div "Gore" at bounding box center [122, 164] width 48 height 21
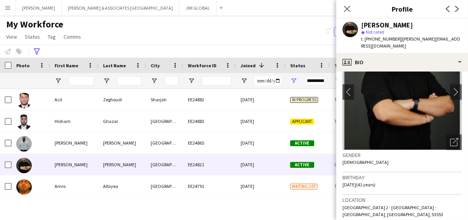
scroll to position [43, 0]
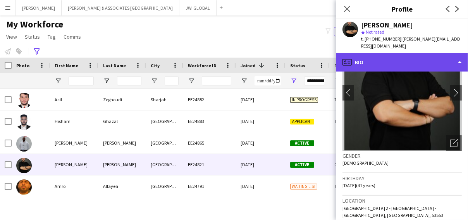
click at [411, 54] on div "profile Bio" at bounding box center [402, 62] width 132 height 19
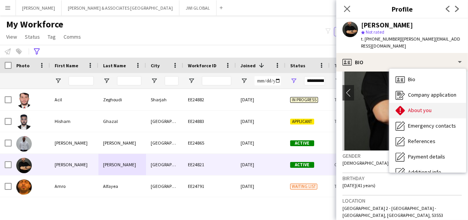
click at [420, 107] on span "About you" at bounding box center [420, 110] width 24 height 7
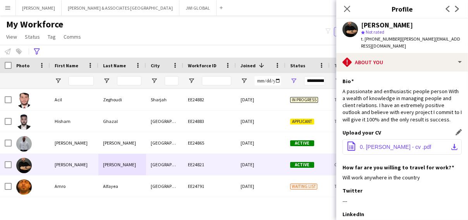
click at [413, 144] on span "0. Steven Gore - cv .pdf" at bounding box center [395, 147] width 71 height 6
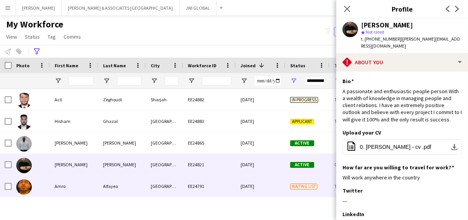
click at [96, 186] on div "Amro" at bounding box center [74, 186] width 48 height 21
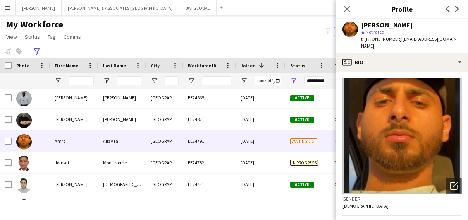
scroll to position [3684, 0]
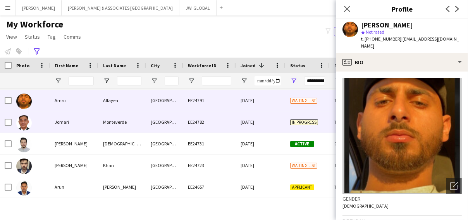
click at [87, 130] on div "Jomari" at bounding box center [74, 121] width 48 height 21
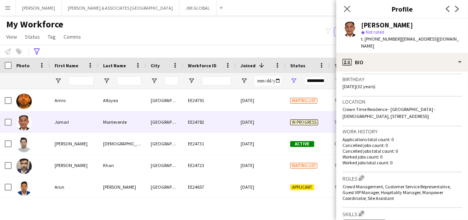
scroll to position [172, 0]
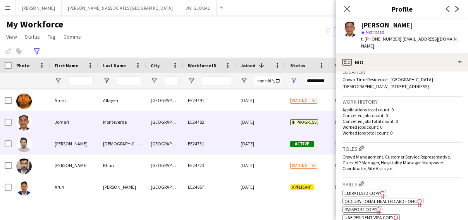
click at [132, 140] on div "Muhammad" at bounding box center [122, 143] width 48 height 21
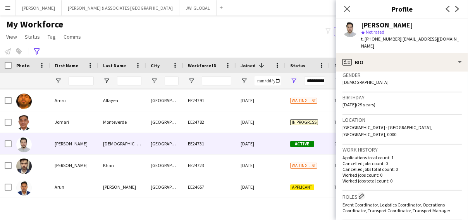
scroll to position [129, 0]
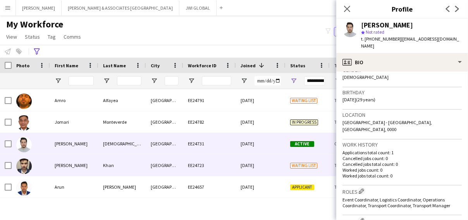
click at [184, 160] on div "EE24723" at bounding box center [209, 165] width 53 height 21
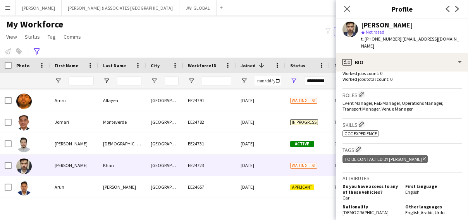
scroll to position [215, 0]
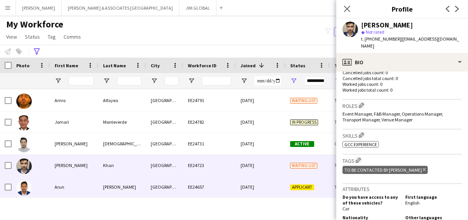
click at [163, 188] on div "Dubai" at bounding box center [164, 186] width 37 height 21
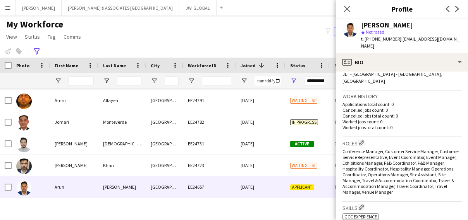
scroll to position [172, 0]
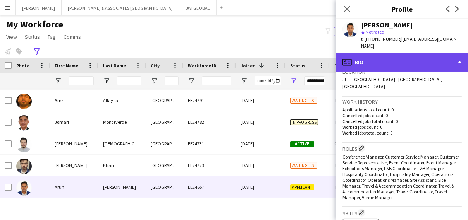
click at [420, 64] on div "profile Bio" at bounding box center [402, 62] width 132 height 19
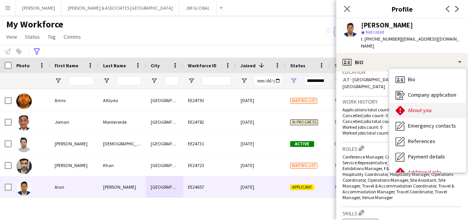
click at [433, 103] on div "About you About you" at bounding box center [427, 110] width 77 height 15
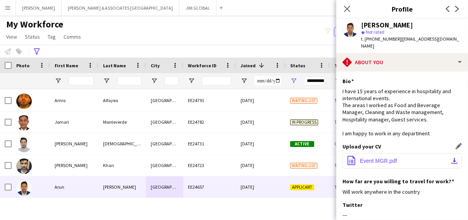
click at [406, 158] on button "office-file-sheet Event MGR.pdf download-bottom" at bounding box center [401, 160] width 119 height 15
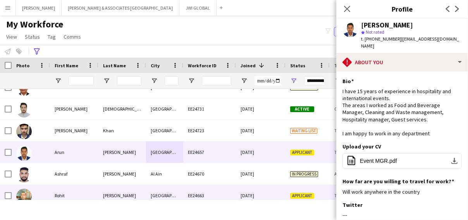
scroll to position [3727, 0]
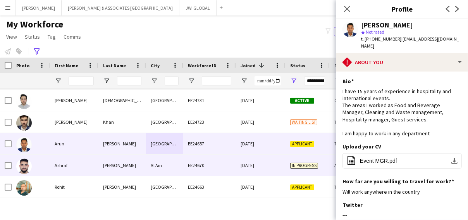
click at [114, 168] on div "Elkhatib" at bounding box center [122, 165] width 48 height 21
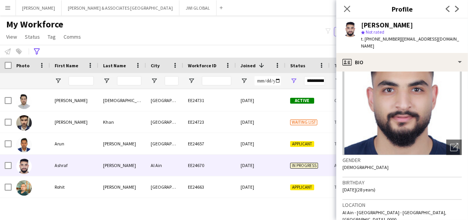
scroll to position [86, 0]
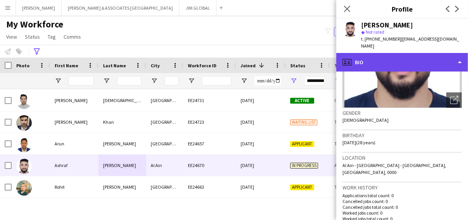
click at [406, 53] on div "profile Bio" at bounding box center [402, 62] width 132 height 19
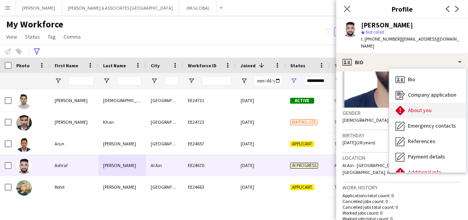
click at [413, 107] on span "About you" at bounding box center [420, 110] width 24 height 7
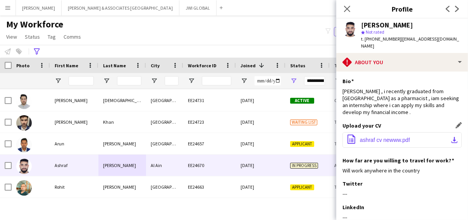
click at [401, 137] on span "ashraf cv newww.pdf" at bounding box center [385, 140] width 50 height 6
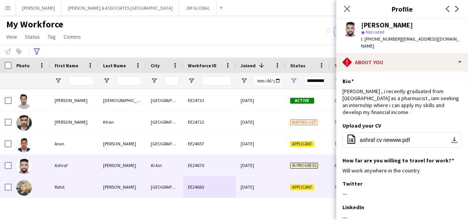
drag, startPoint x: 190, startPoint y: 187, endPoint x: 209, endPoint y: 178, distance: 21.3
click at [190, 187] on div "EE24663" at bounding box center [209, 186] width 53 height 21
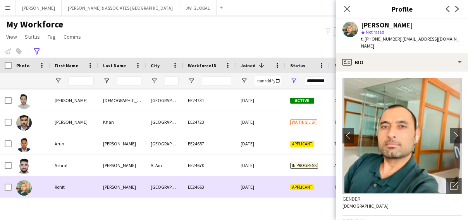
drag, startPoint x: 269, startPoint y: 179, endPoint x: 263, endPoint y: 181, distance: 5.6
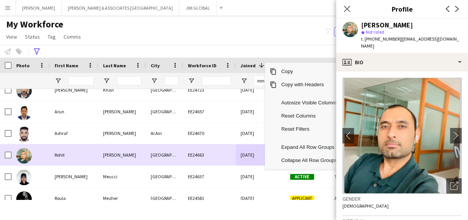
scroll to position [3770, 0]
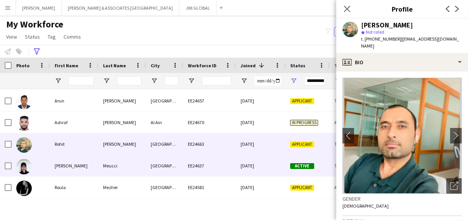
click at [207, 168] on div "EE24637" at bounding box center [209, 165] width 53 height 21
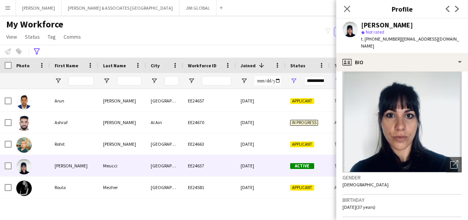
scroll to position [0, 0]
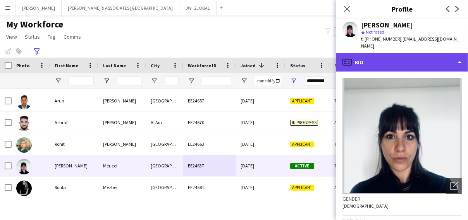
click at [407, 53] on div "profile Bio" at bounding box center [402, 62] width 132 height 19
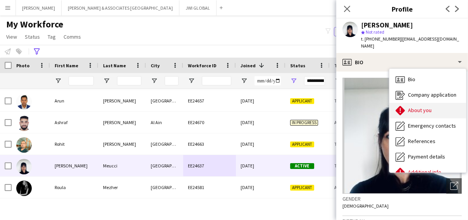
click at [407, 103] on div "About you About you" at bounding box center [427, 110] width 77 height 15
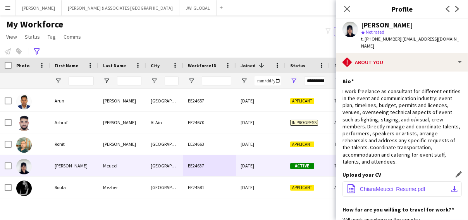
click at [386, 186] on span "ChiaraMeucci_Resume.pdf" at bounding box center [392, 189] width 65 height 6
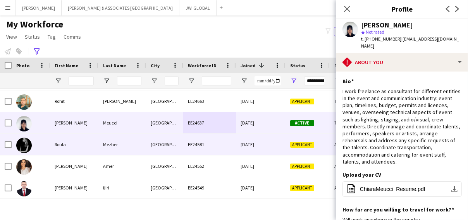
scroll to position [3856, 0]
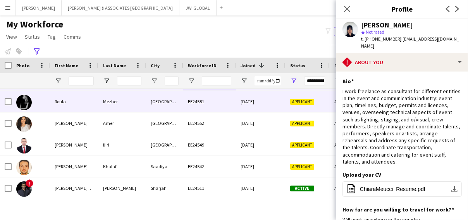
drag, startPoint x: 106, startPoint y: 105, endPoint x: 98, endPoint y: 111, distance: 10.5
click at [106, 105] on div "Mezher" at bounding box center [122, 101] width 48 height 21
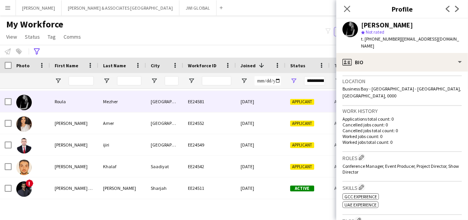
scroll to position [172, 0]
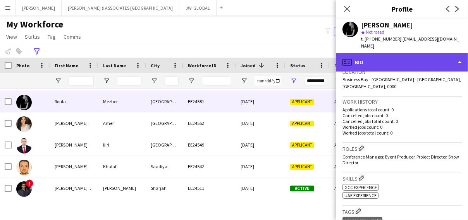
click at [377, 60] on div "profile Bio" at bounding box center [402, 62] width 132 height 19
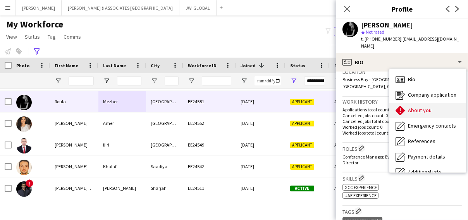
click at [406, 103] on div "About you About you" at bounding box center [427, 110] width 77 height 15
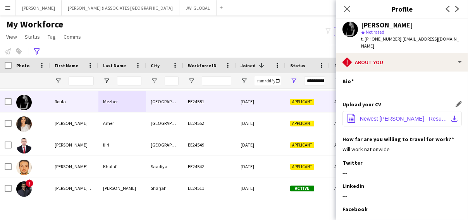
click at [451, 116] on app-icon "download-bottom" at bounding box center [454, 119] width 6 height 6
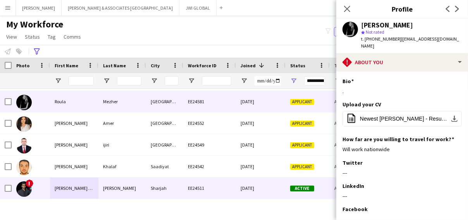
click at [91, 196] on div "Syed Aamir Ahmed" at bounding box center [74, 188] width 48 height 21
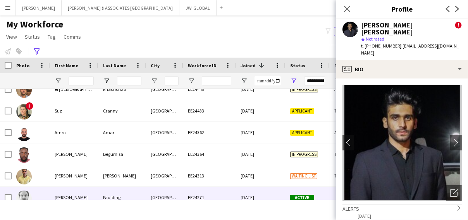
scroll to position [3985, 0]
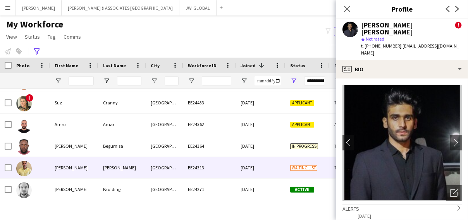
click at [93, 165] on div "MAURICE" at bounding box center [74, 167] width 48 height 21
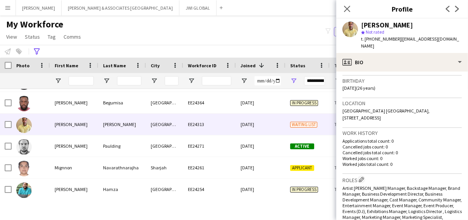
scroll to position [172, 0]
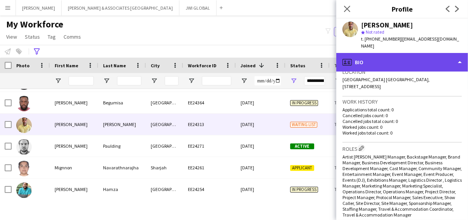
click at [418, 60] on div "profile Bio" at bounding box center [402, 62] width 132 height 19
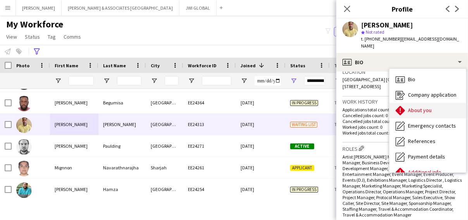
click at [419, 107] on span "About you" at bounding box center [420, 110] width 24 height 7
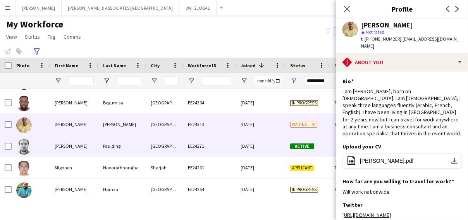
click at [171, 154] on div "Sankt Anton am Arlberg" at bounding box center [164, 145] width 37 height 21
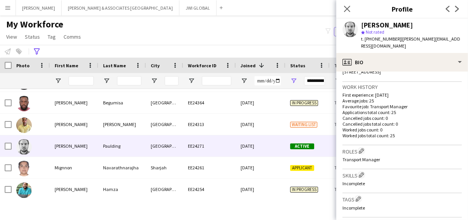
scroll to position [215, 0]
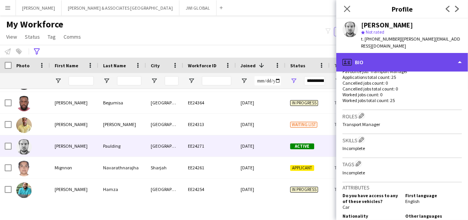
click at [406, 59] on div "profile Bio" at bounding box center [402, 62] width 132 height 19
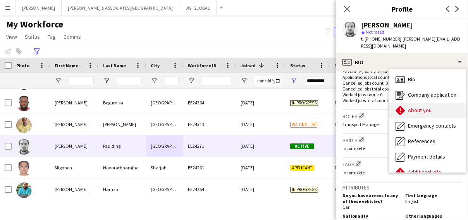
click at [421, 103] on div "About you About you" at bounding box center [427, 110] width 77 height 15
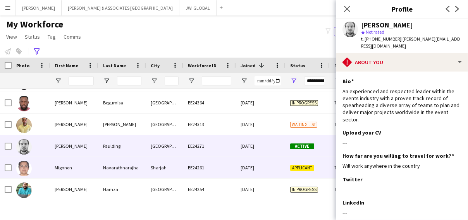
click at [163, 170] on div "Sharjah" at bounding box center [164, 167] width 37 height 21
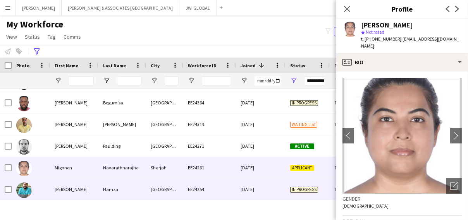
click at [162, 192] on div "Abu Dhabi" at bounding box center [164, 189] width 37 height 21
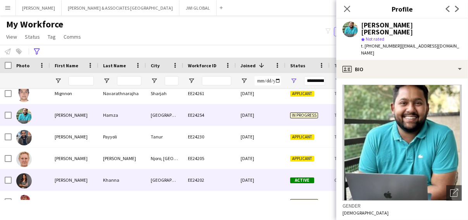
scroll to position [4114, 0]
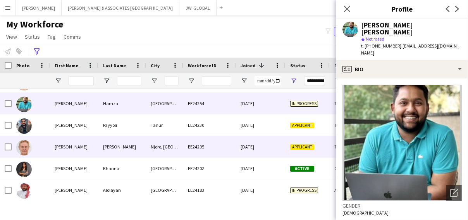
click at [177, 154] on div "Njoro, Nakuru County" at bounding box center [164, 146] width 37 height 21
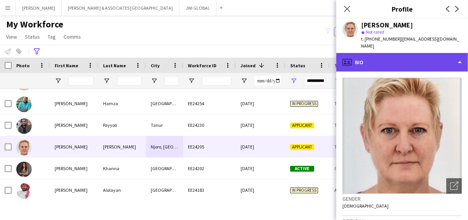
click at [379, 53] on div "profile Bio" at bounding box center [402, 62] width 132 height 19
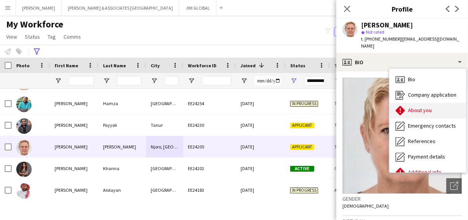
click at [404, 103] on div "About you About you" at bounding box center [427, 110] width 77 height 15
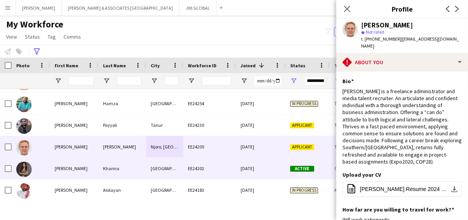
click at [208, 161] on div "EE24202" at bounding box center [209, 168] width 53 height 21
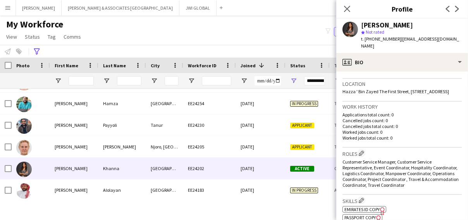
scroll to position [172, 0]
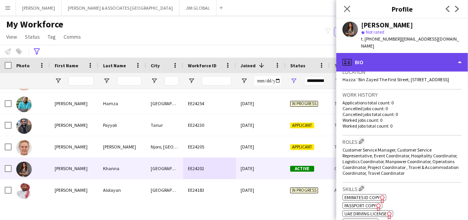
click at [396, 59] on div "profile Bio" at bounding box center [402, 62] width 132 height 19
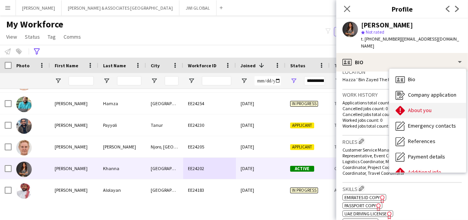
click at [398, 106] on icon at bounding box center [399, 110] width 9 height 9
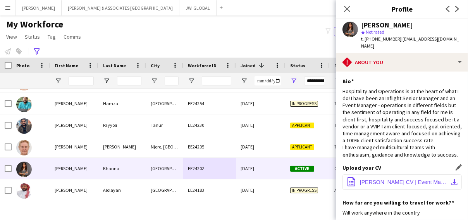
click at [385, 178] on button "office-file-sheet SANJANA KHANNA CV | Event Management.pdf download-bottom" at bounding box center [401, 182] width 119 height 15
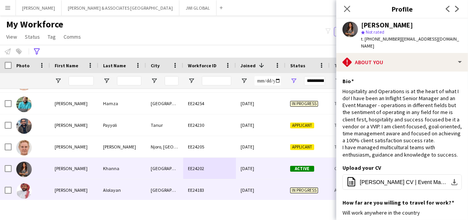
click at [80, 190] on div "Abdulrahman" at bounding box center [74, 190] width 48 height 21
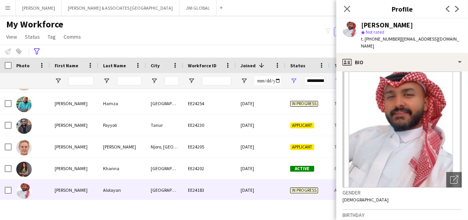
scroll to position [0, 0]
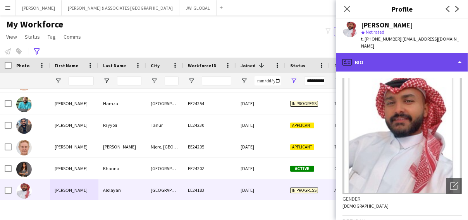
click at [390, 57] on div "profile Bio" at bounding box center [402, 62] width 132 height 19
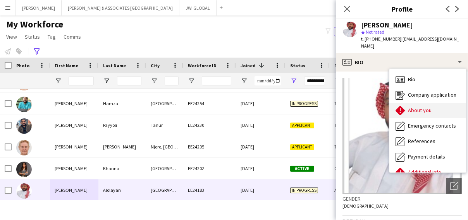
click at [417, 107] on span "About you" at bounding box center [420, 110] width 24 height 7
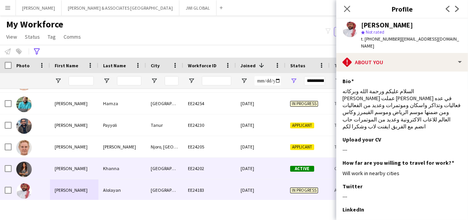
scroll to position [4157, 0]
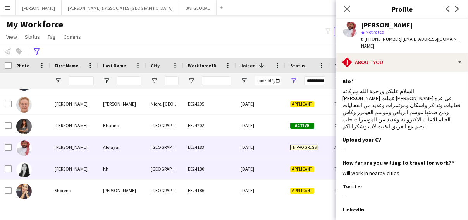
click at [58, 176] on div "Angela" at bounding box center [74, 168] width 48 height 21
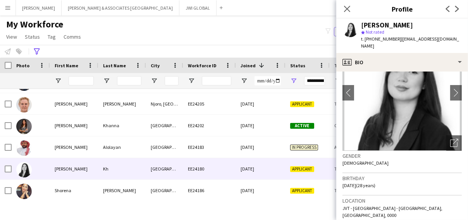
scroll to position [0, 0]
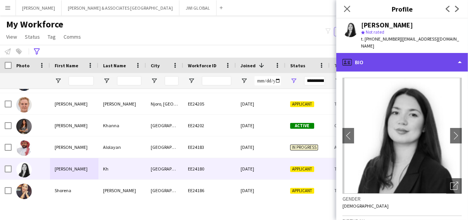
click at [385, 53] on div "profile Bio" at bounding box center [402, 62] width 132 height 19
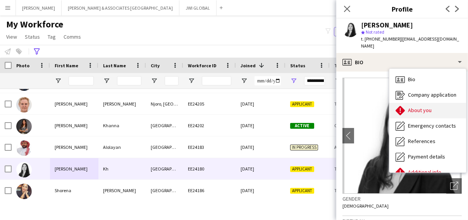
click at [401, 109] on div "About you About you" at bounding box center [427, 110] width 77 height 15
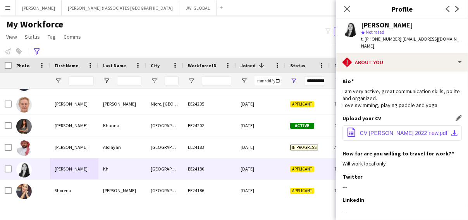
click at [366, 130] on span "CV ANZHELA 2022 new.pdf" at bounding box center [403, 133] width 87 height 6
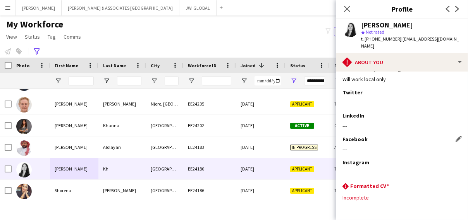
scroll to position [86, 0]
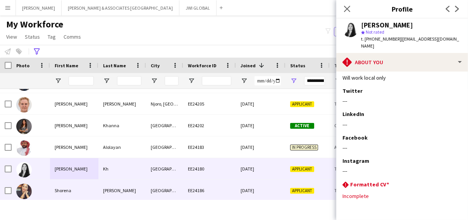
click at [70, 188] on div "Shorena" at bounding box center [74, 190] width 48 height 21
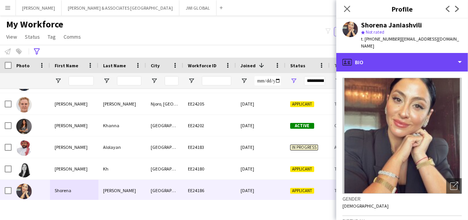
drag, startPoint x: 435, startPoint y: 58, endPoint x: 420, endPoint y: 74, distance: 21.7
click at [430, 61] on div "profile Bio" at bounding box center [402, 62] width 132 height 19
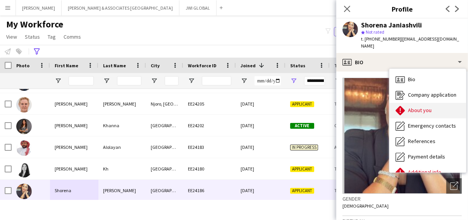
click at [414, 107] on span "About you" at bounding box center [420, 110] width 24 height 7
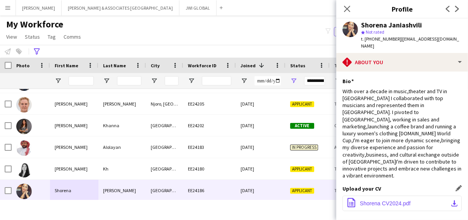
click at [375, 196] on button "office-file-sheet Shorena CV2024.pdf download-bottom" at bounding box center [401, 203] width 119 height 15
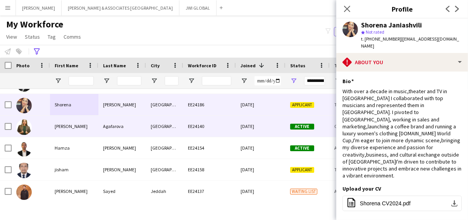
scroll to position [4243, 0]
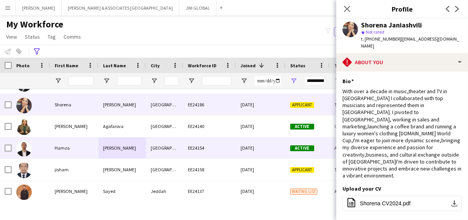
click at [137, 148] on div "Elhaddad" at bounding box center [122, 147] width 48 height 21
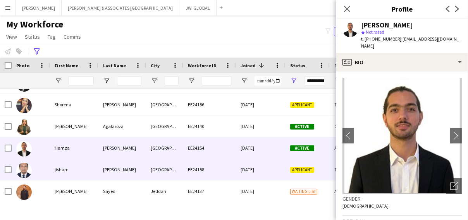
click at [107, 168] on div "abdulla" at bounding box center [122, 169] width 48 height 21
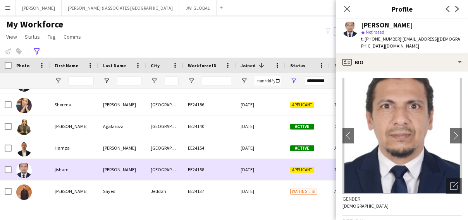
scroll to position [4286, 0]
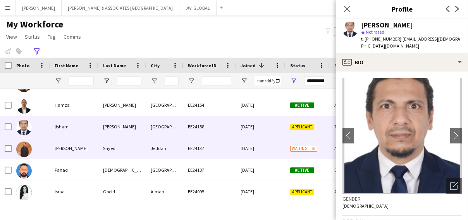
click at [113, 153] on div "Sayed" at bounding box center [122, 148] width 48 height 21
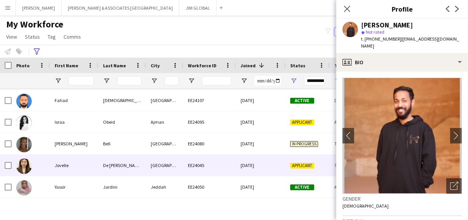
scroll to position [4372, 0]
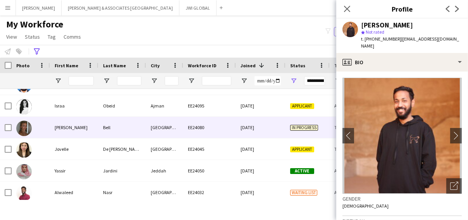
click at [69, 134] on div "Natasha" at bounding box center [74, 127] width 48 height 21
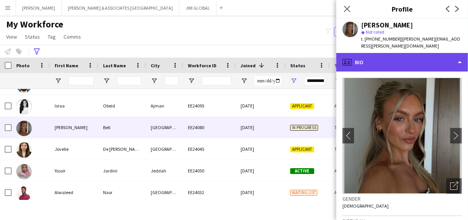
click at [365, 60] on div "profile Bio" at bounding box center [402, 62] width 132 height 19
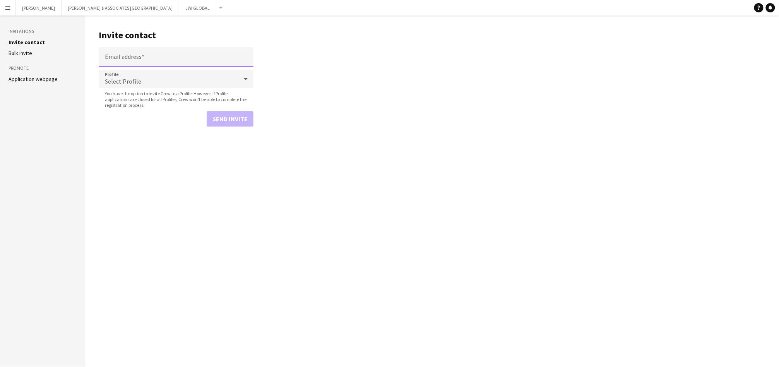
click at [200, 58] on input "Email address" at bounding box center [176, 56] width 155 height 19
paste input "**********"
type input "**********"
click at [174, 83] on div "Select Profile" at bounding box center [168, 79] width 139 height 19
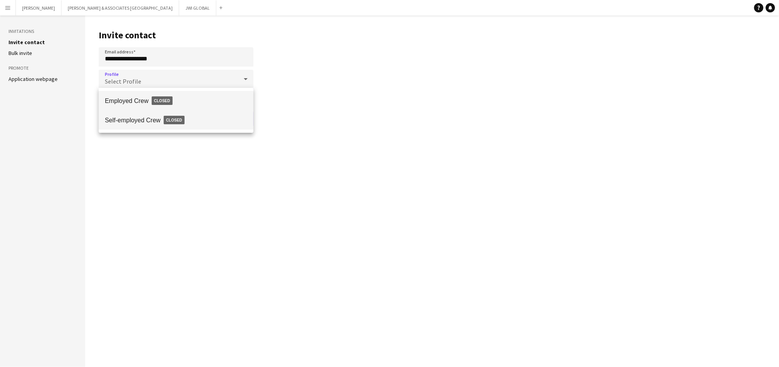
click at [214, 119] on span "Self-employed Crew Closed" at bounding box center [176, 120] width 142 height 18
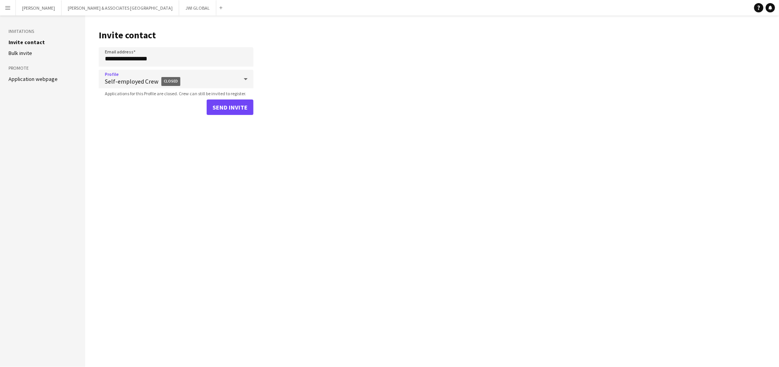
drag, startPoint x: 237, startPoint y: 88, endPoint x: 238, endPoint y: 98, distance: 9.7
click at [237, 89] on app-form-group "Profile Self-employed Crew Closed Applications for this Profile are closed. Cre…" at bounding box center [176, 83] width 155 height 27
click at [239, 105] on button "Send invite" at bounding box center [230, 106] width 47 height 15
